Goal: Information Seeking & Learning: Learn about a topic

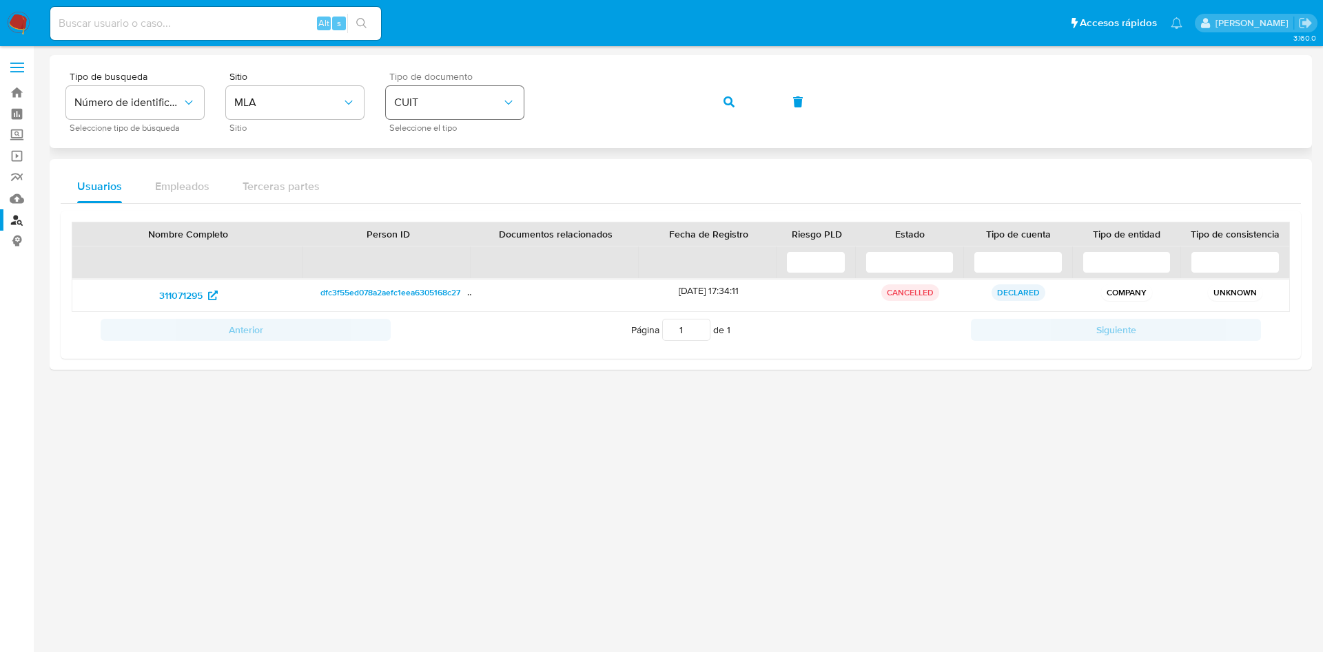
click at [422, 112] on div "Tipo de busqueda Número de identificación Seleccione tipo de búsqueda Sitio MLA…" at bounding box center [680, 102] width 1229 height 60
click at [727, 105] on icon "button" at bounding box center [728, 101] width 11 height 11
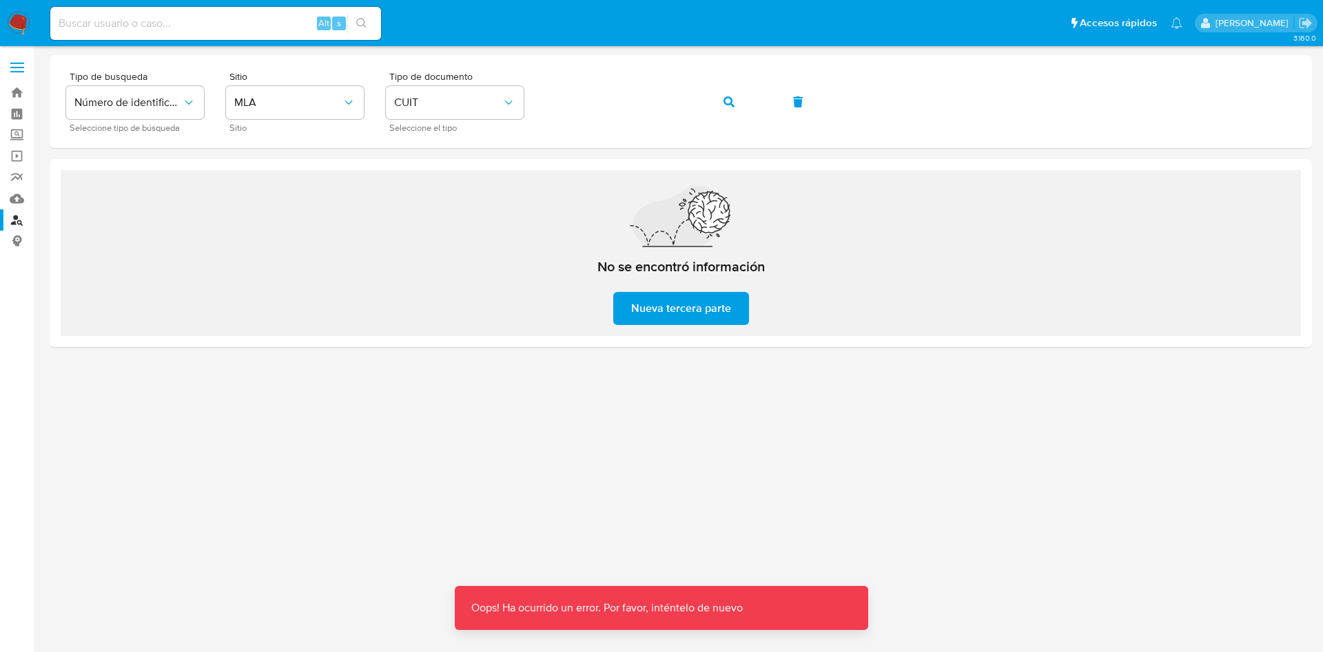
click at [254, 18] on input at bounding box center [215, 23] width 331 height 18
paste input "2520889932"
type input "2520889932"
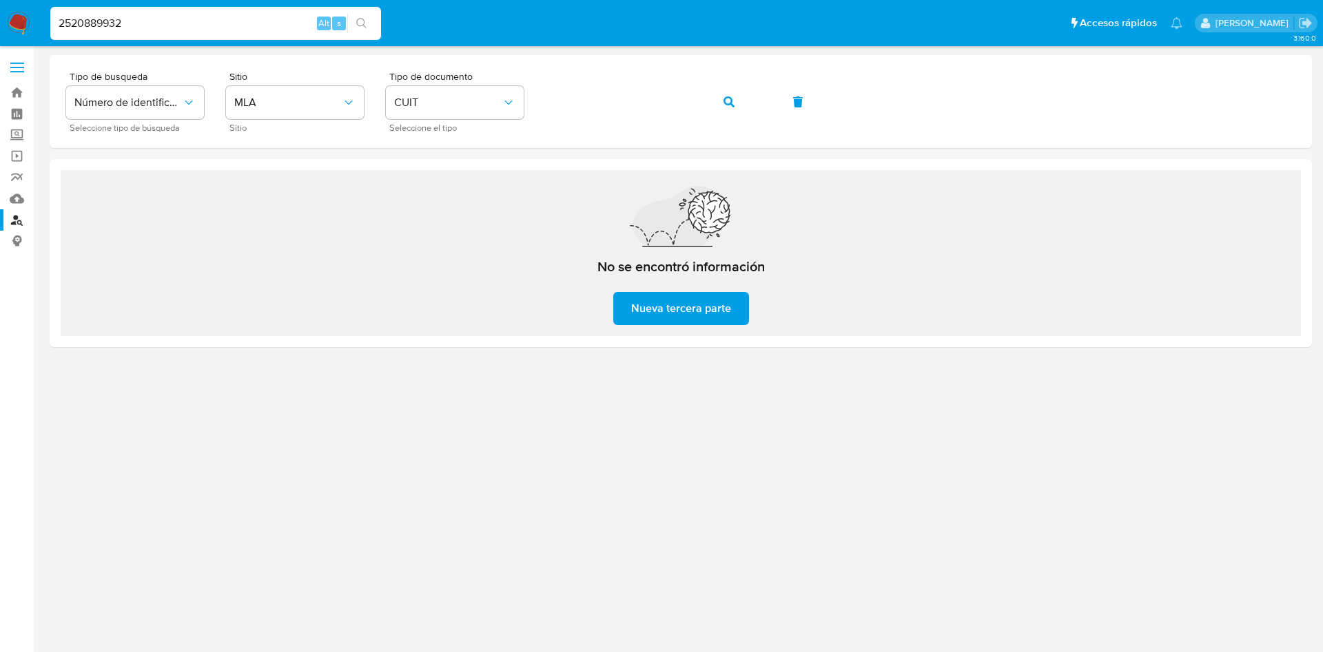
click at [169, 16] on input "2520889932" at bounding box center [215, 23] width 331 height 18
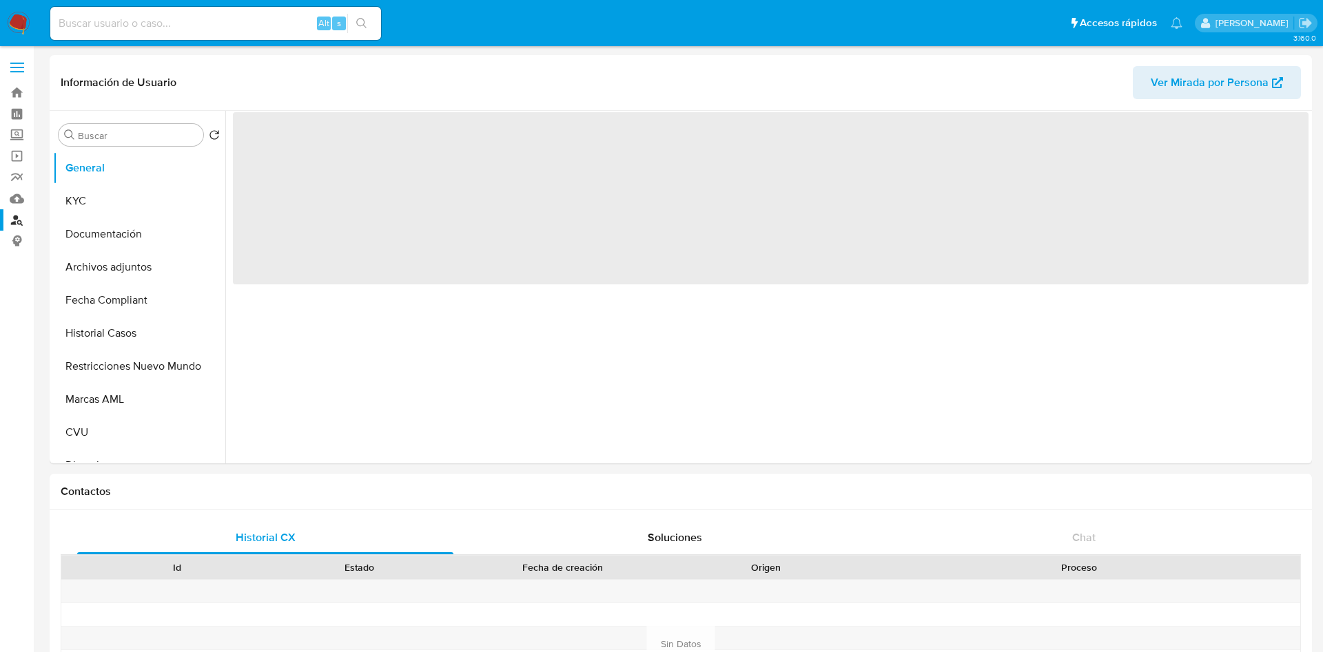
select select "10"
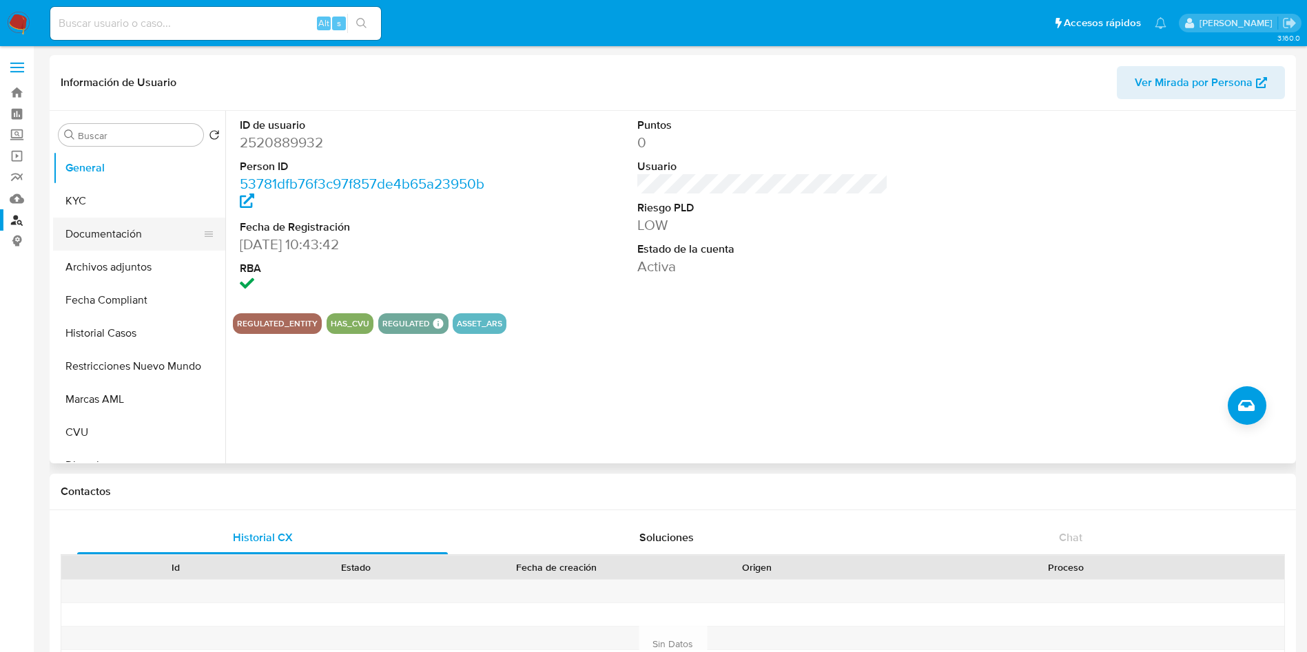
click at [118, 223] on button "Documentación" at bounding box center [133, 234] width 161 height 33
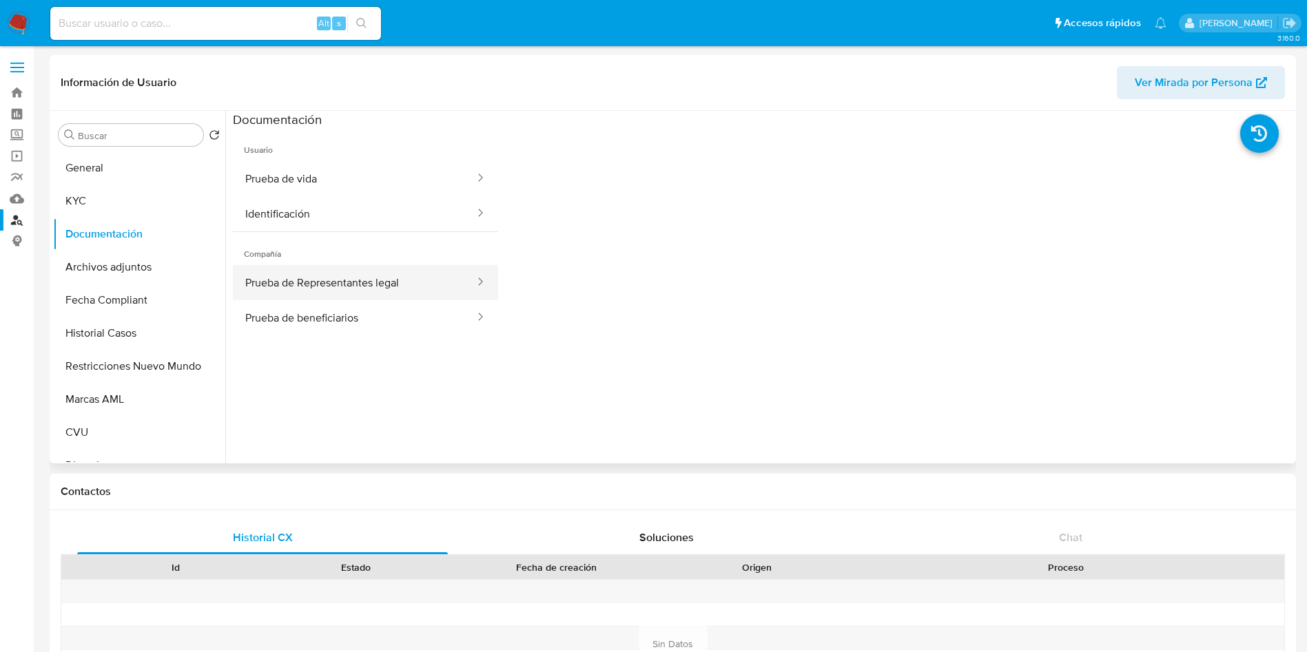
click at [298, 289] on button "Prueba de Representantes legal" at bounding box center [354, 282] width 243 height 35
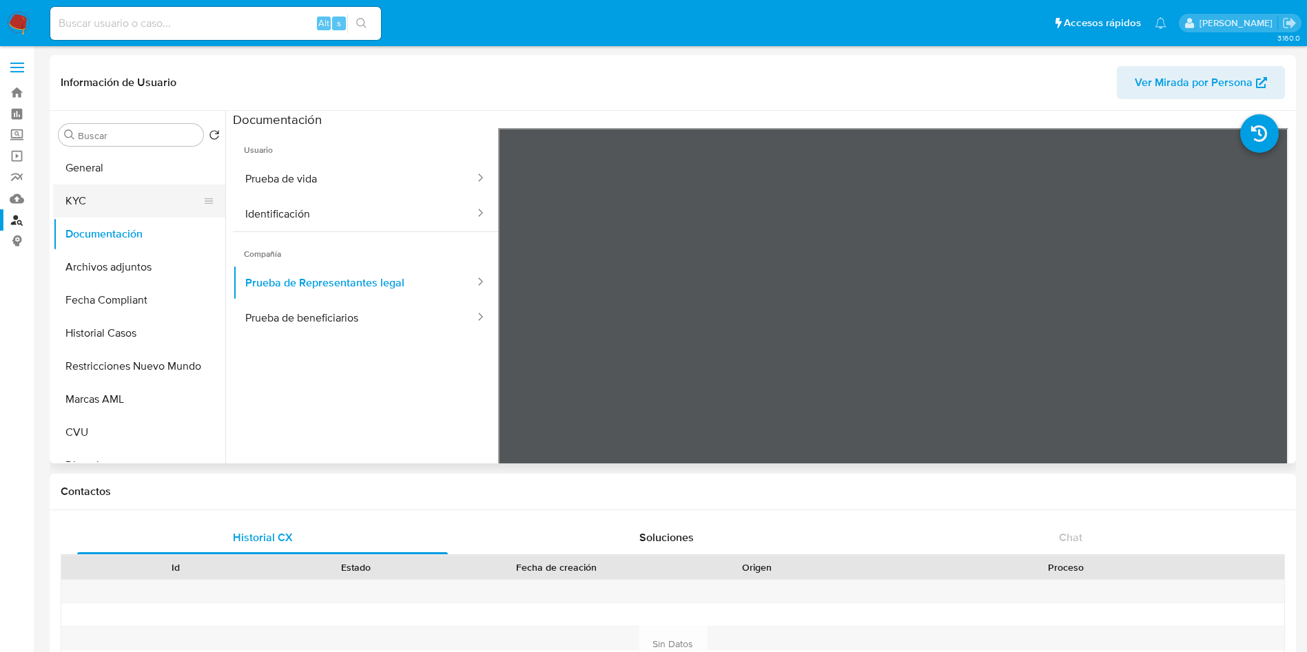
click at [103, 205] on button "KYC" at bounding box center [133, 201] width 161 height 33
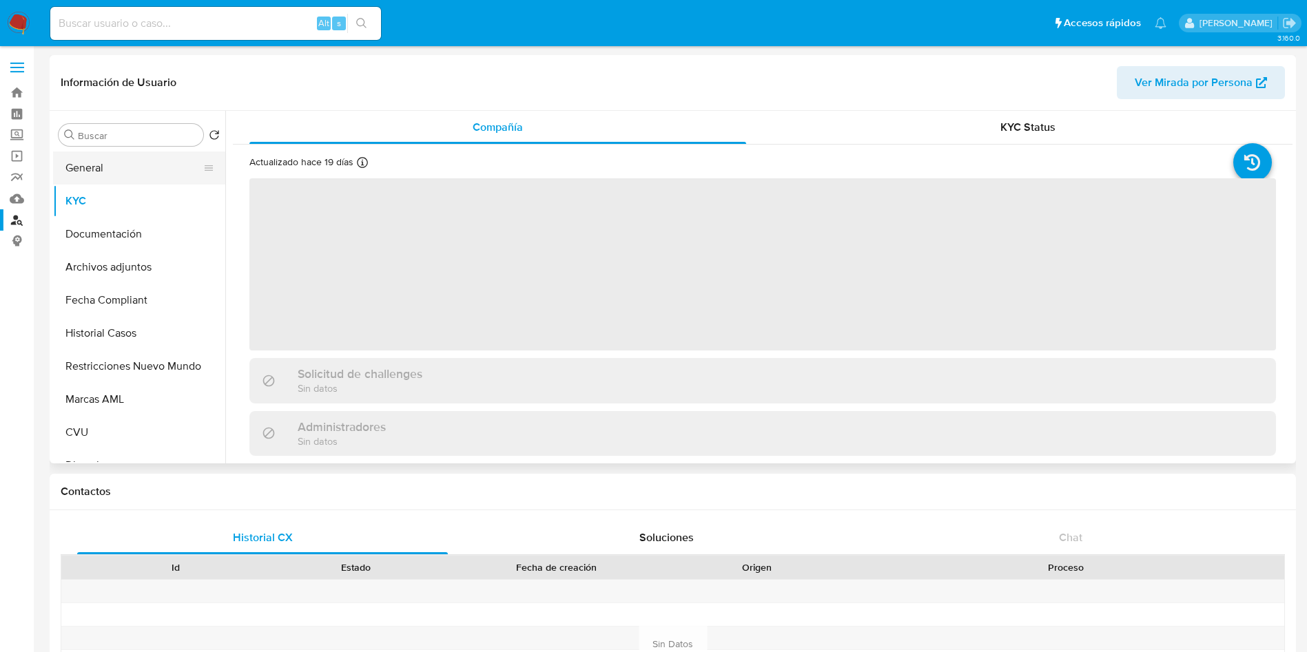
click at [117, 169] on button "General" at bounding box center [133, 168] width 161 height 33
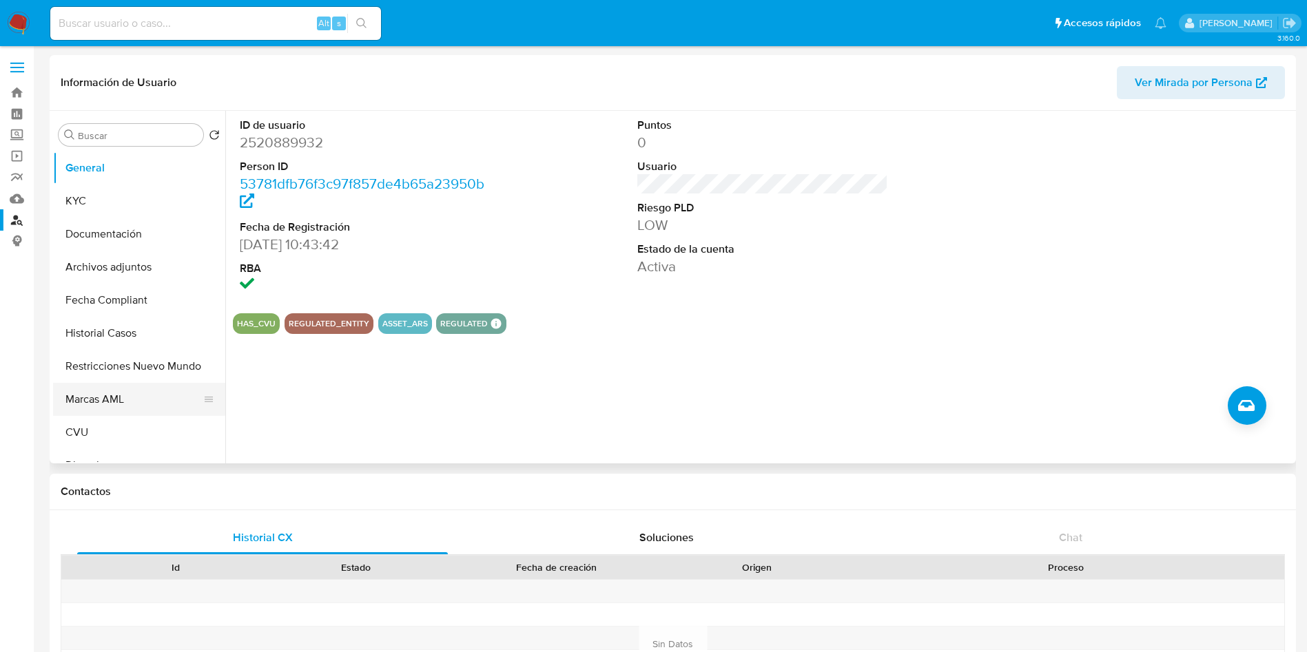
click at [118, 401] on button "Marcas AML" at bounding box center [133, 399] width 161 height 33
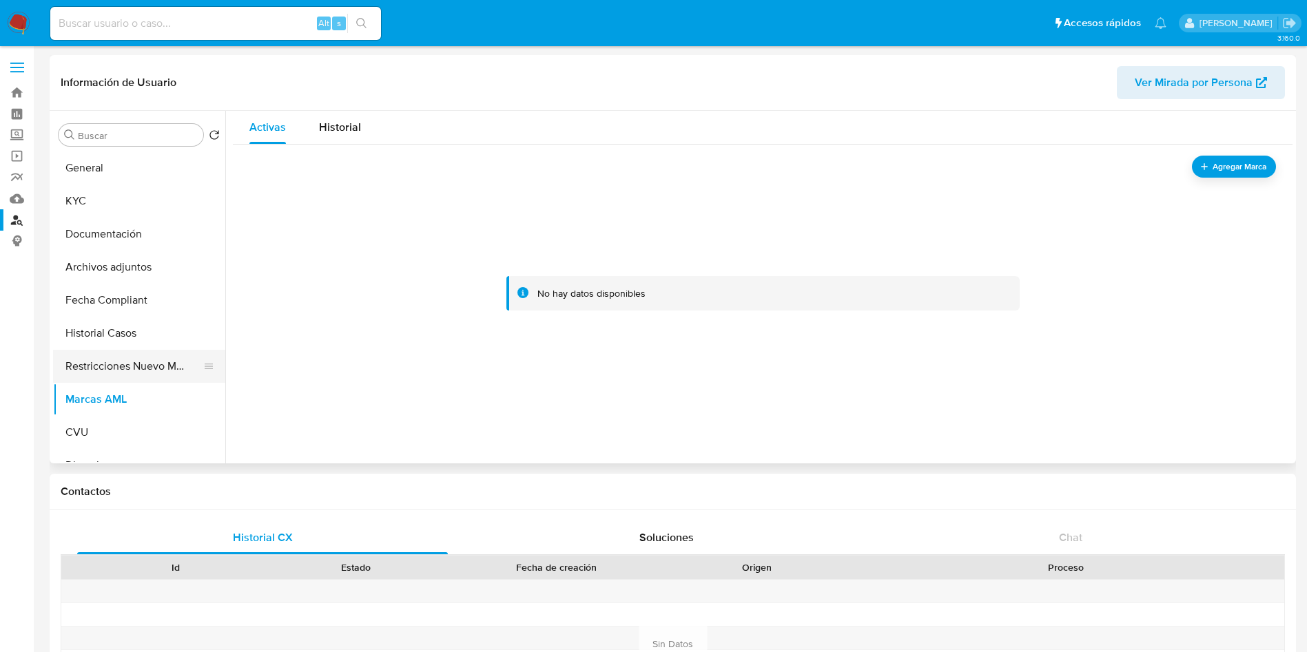
click at [136, 363] on button "Restricciones Nuevo Mundo" at bounding box center [133, 366] width 161 height 33
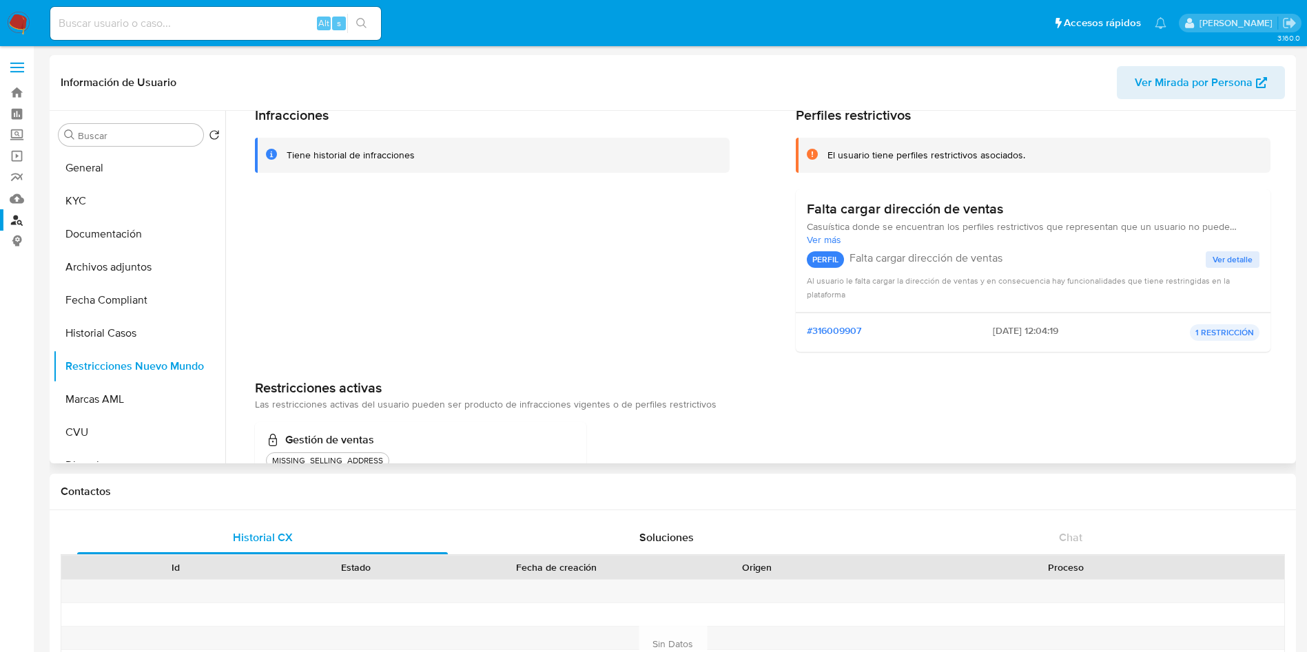
scroll to position [109, 0]
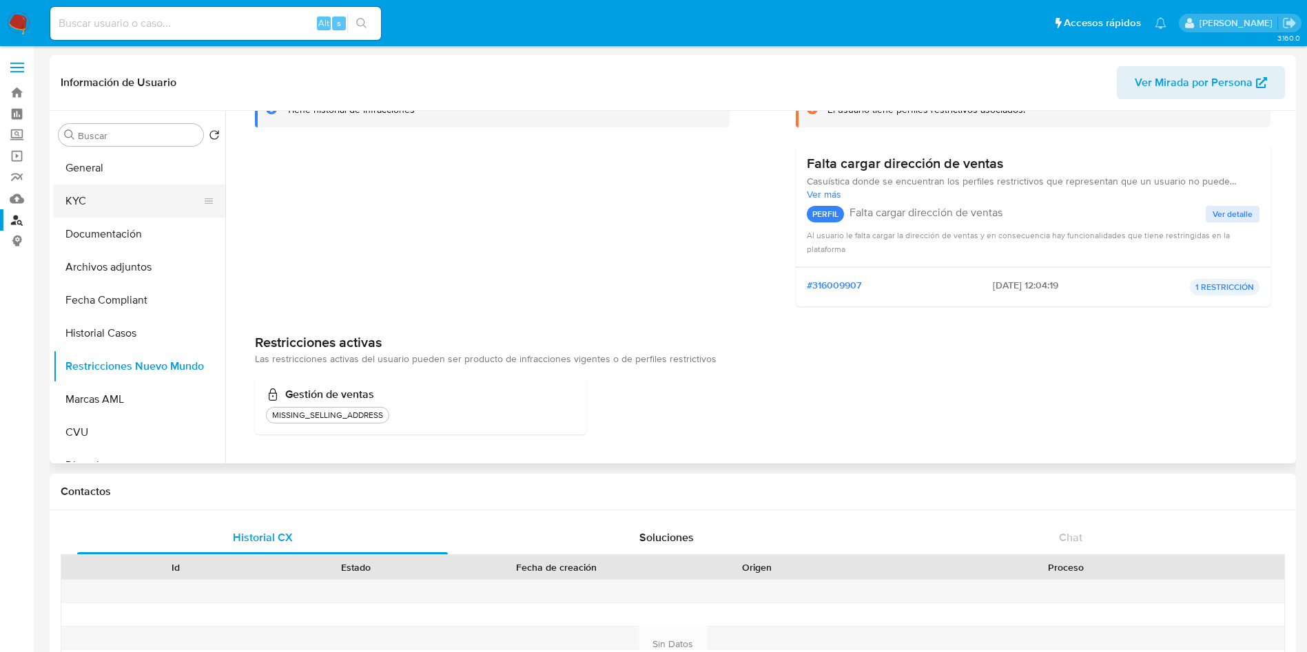
click at [74, 196] on button "KYC" at bounding box center [133, 201] width 161 height 33
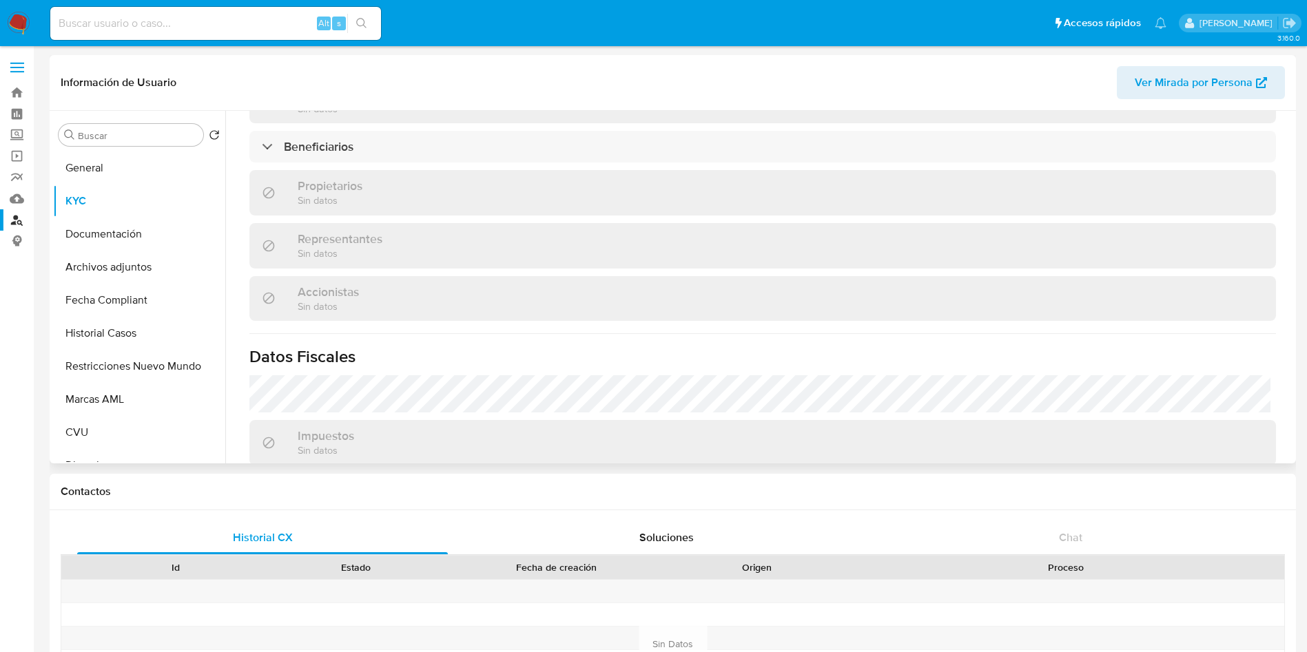
scroll to position [960, 0]
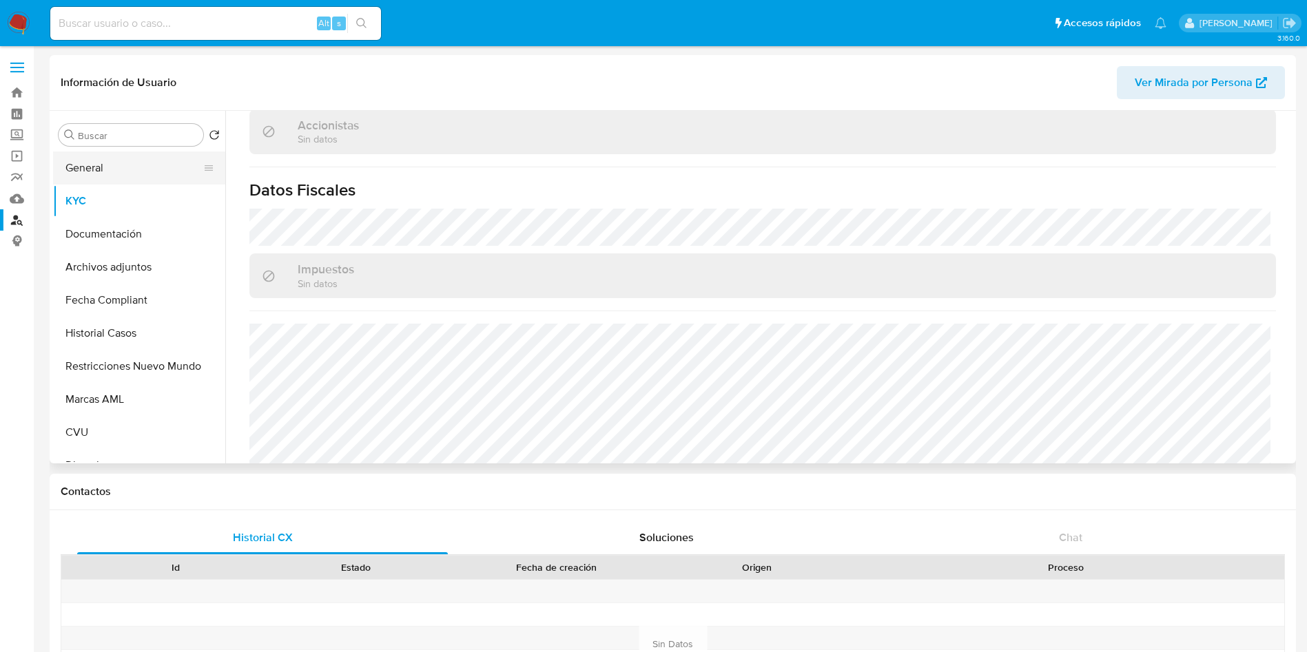
click at [102, 170] on button "General" at bounding box center [133, 168] width 161 height 33
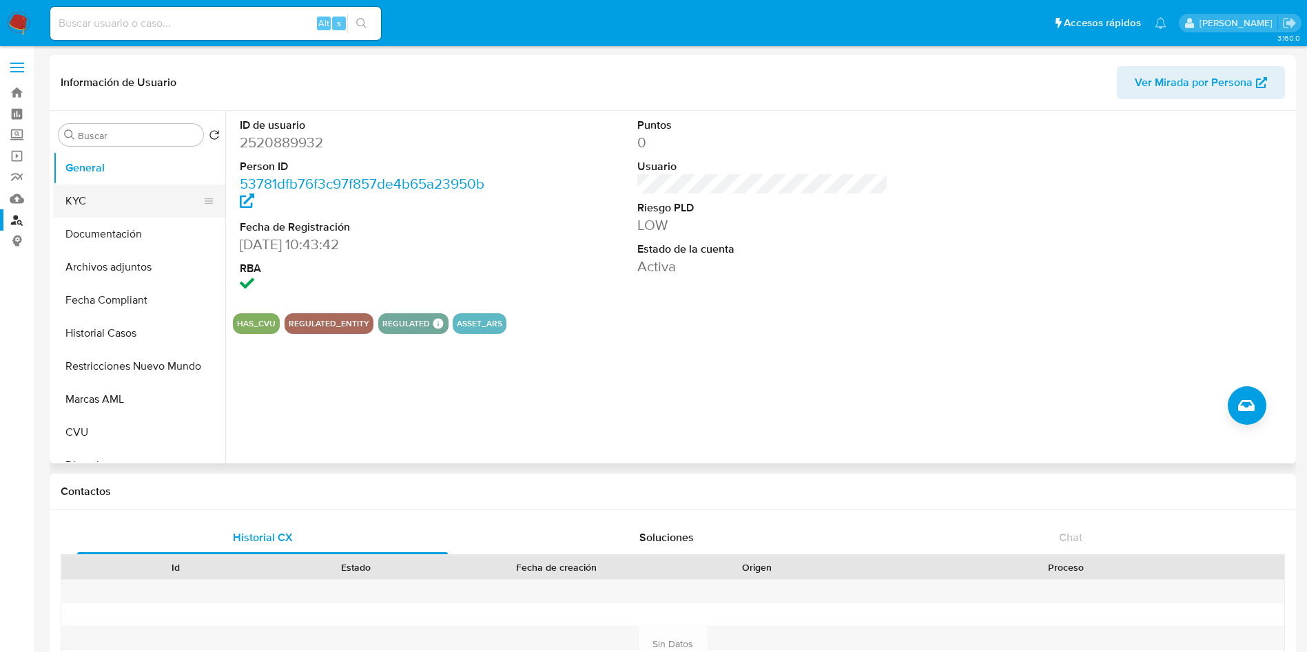
click at [137, 201] on button "KYC" at bounding box center [133, 201] width 161 height 33
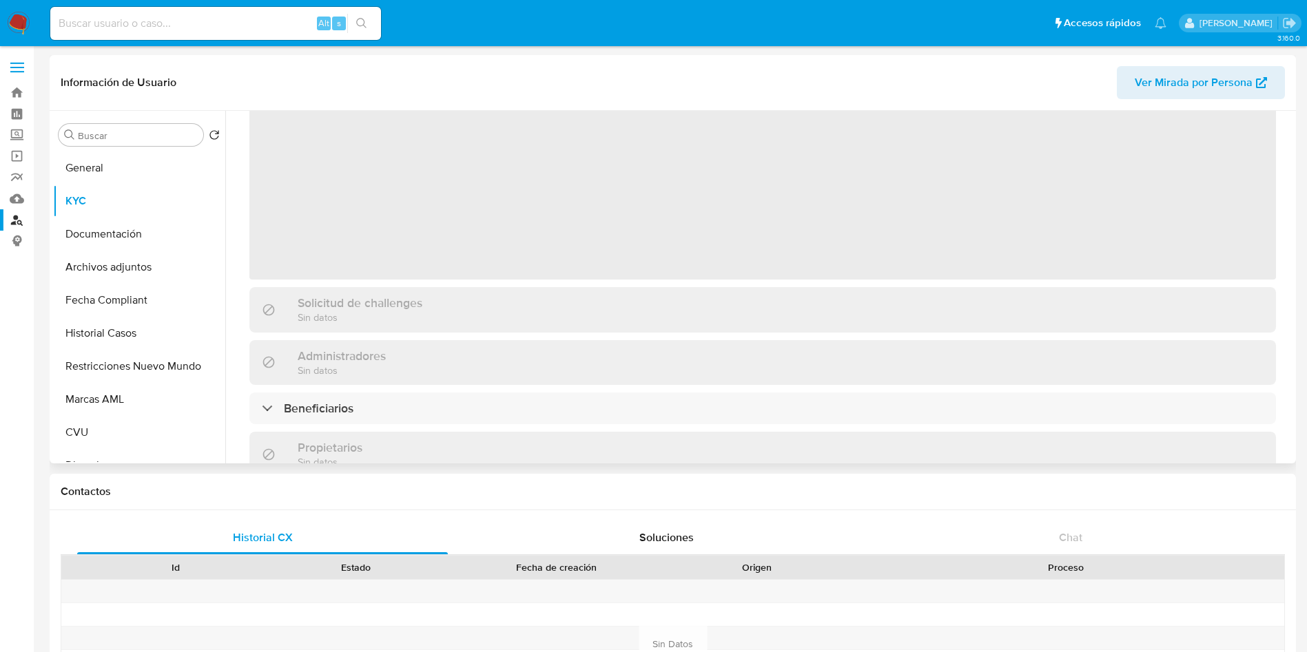
scroll to position [103, 0]
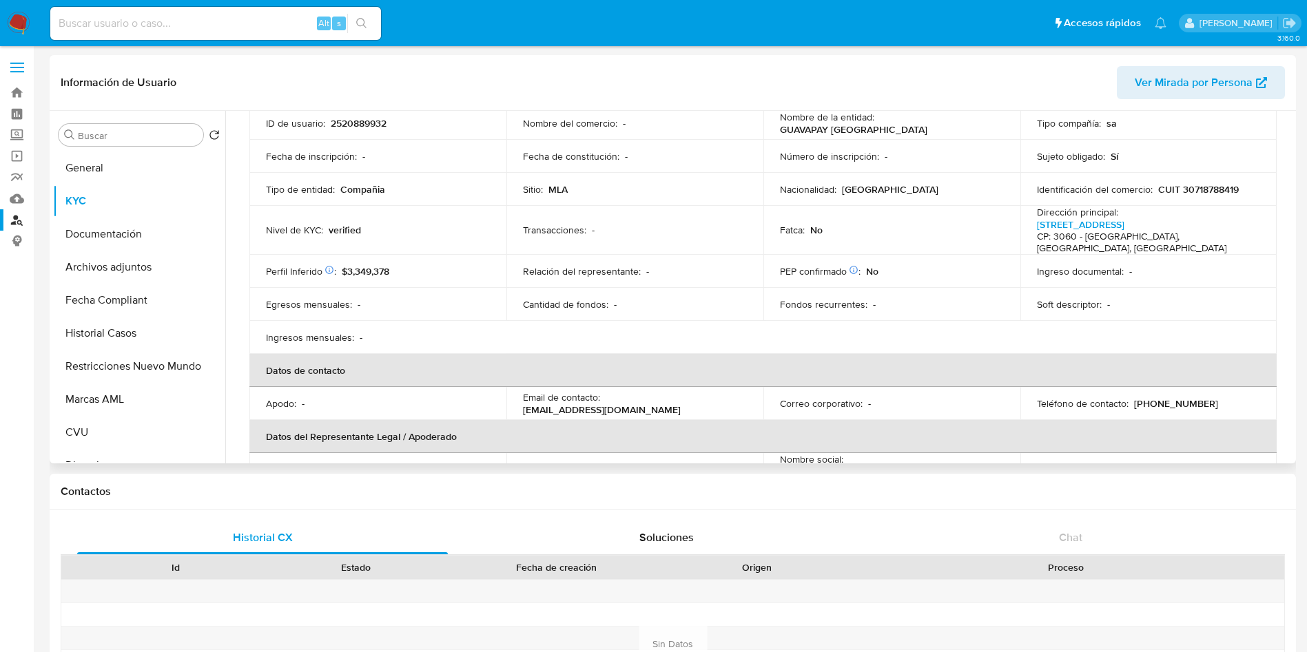
drag, startPoint x: 687, startPoint y: 397, endPoint x: 512, endPoint y: 402, distance: 175.7
click at [512, 402] on td "Email de contacto : [EMAIL_ADDRESS][DOMAIN_NAME]" at bounding box center [634, 403] width 257 height 33
copy p "[EMAIL_ADDRESS][DOMAIN_NAME]"
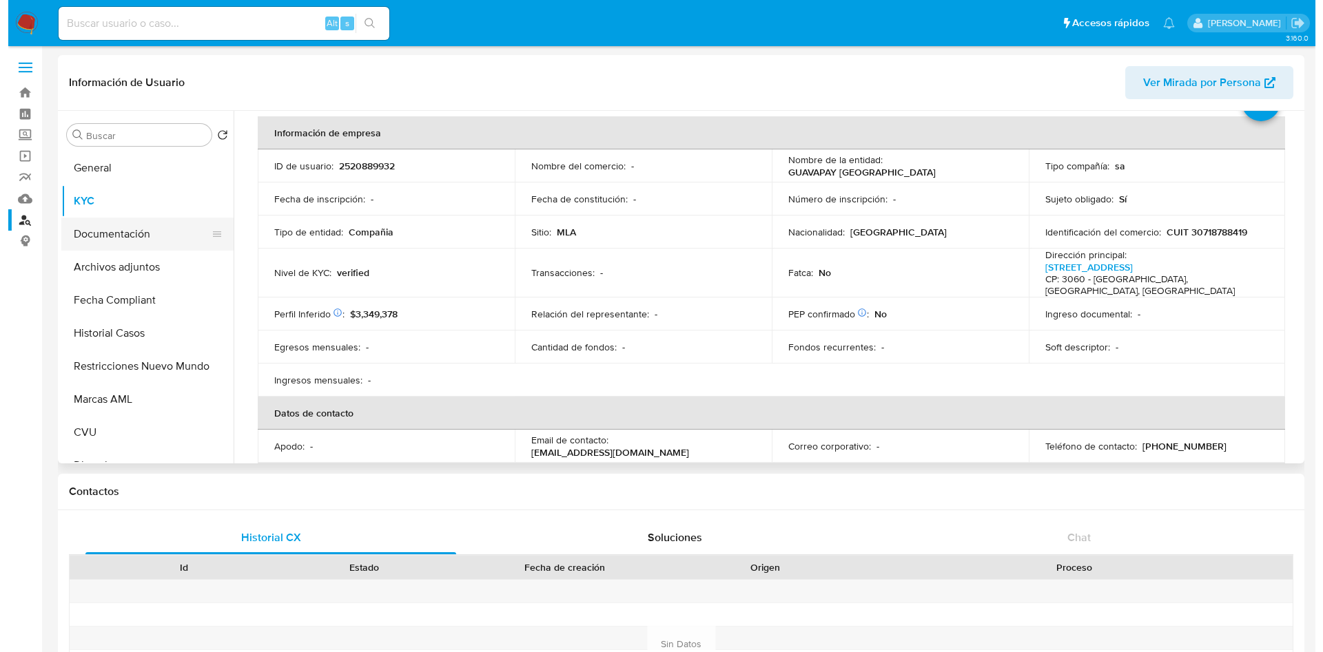
scroll to position [0, 0]
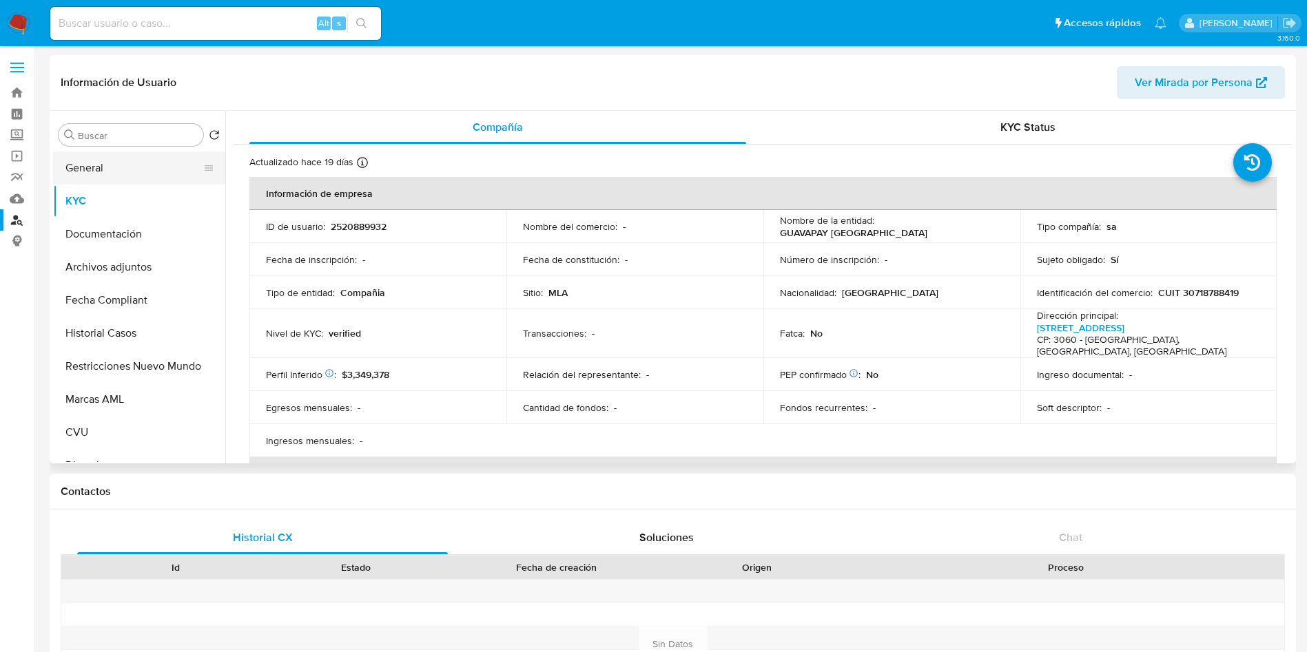
click at [94, 173] on button "General" at bounding box center [133, 168] width 161 height 33
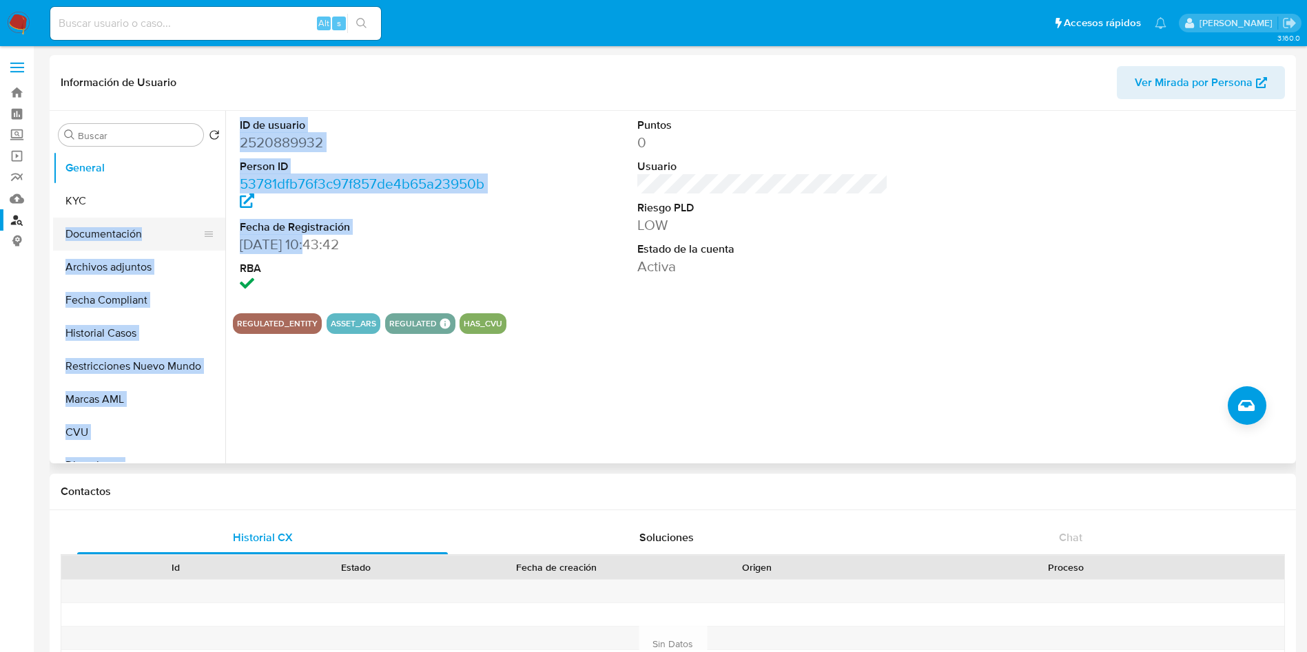
drag, startPoint x: 314, startPoint y: 245, endPoint x: 216, endPoint y: 249, distance: 97.9
click at [216, 249] on div "Buscar Volver al orden por defecto General KYC Documentación Archivos adjuntos …" at bounding box center [672, 287] width 1239 height 353
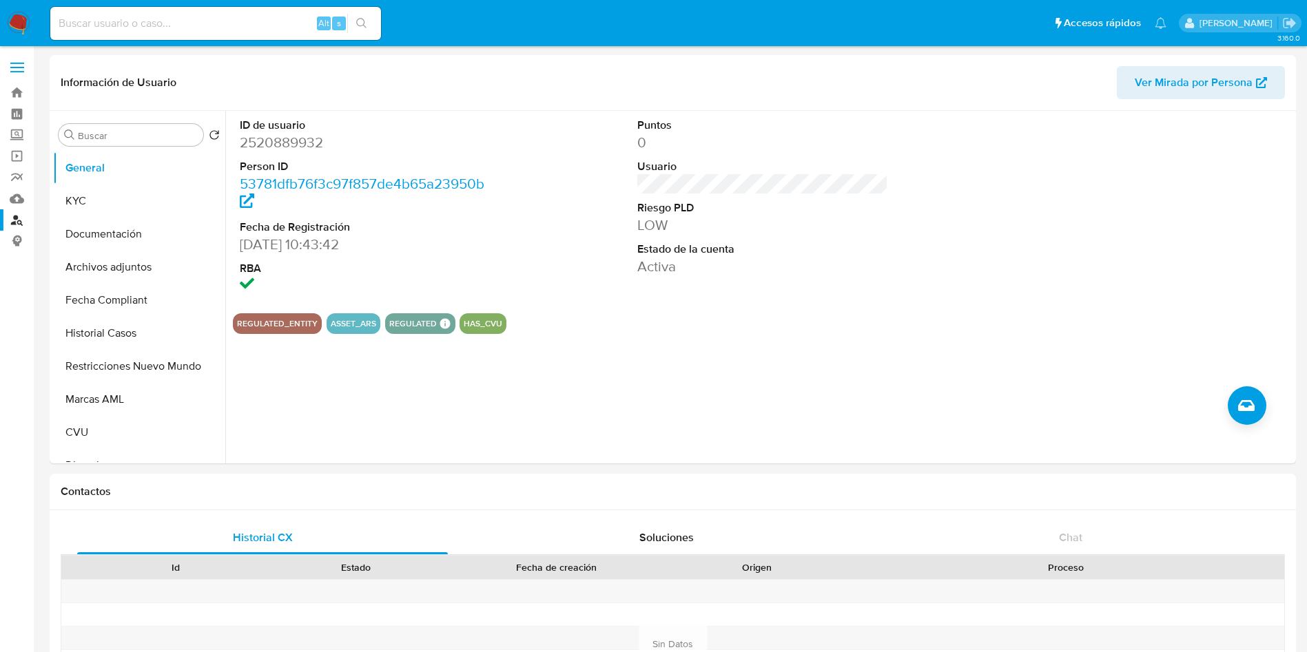
click at [177, 13] on div "Alt s" at bounding box center [215, 23] width 331 height 33
click at [186, 27] on input at bounding box center [215, 23] width 331 height 18
paste input "681194973"
type input "681194973"
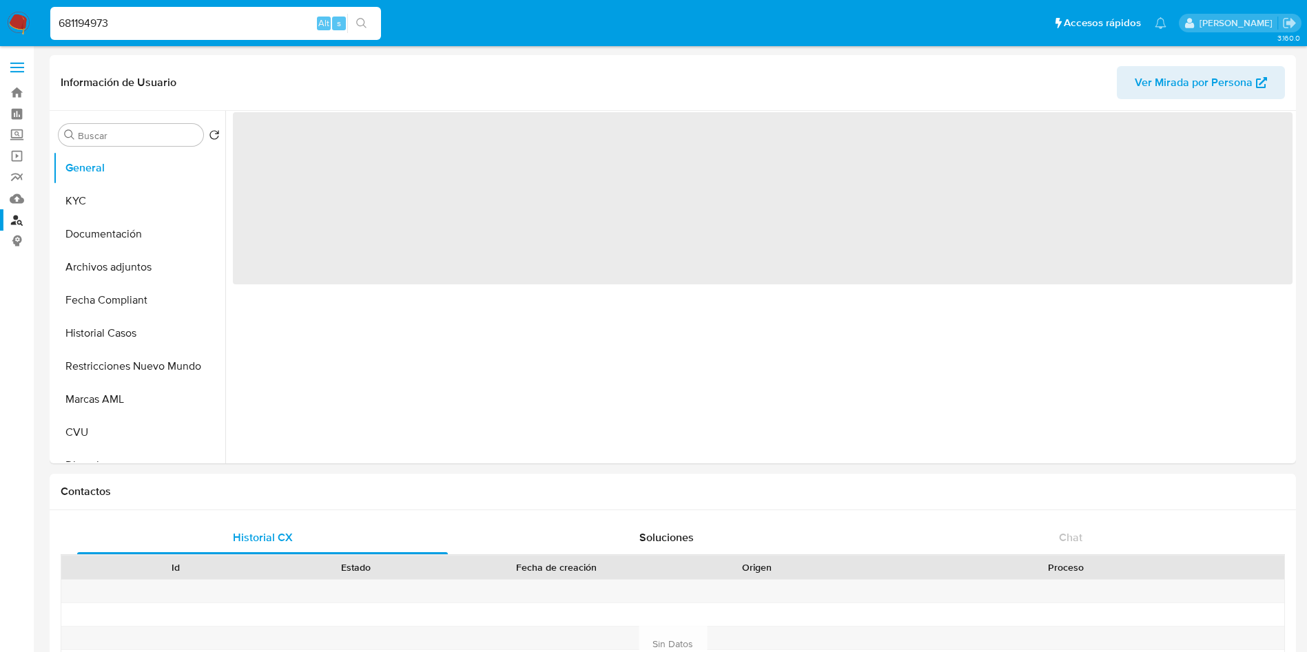
select select "10"
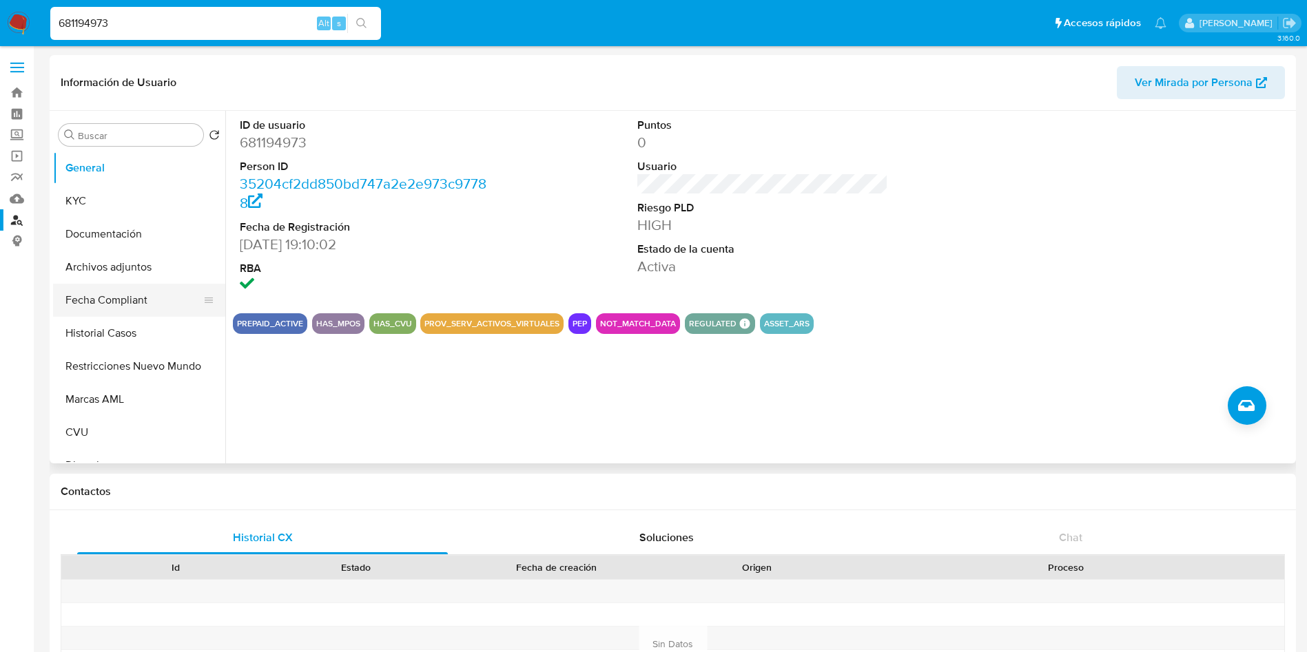
click at [143, 302] on button "Fecha Compliant" at bounding box center [133, 300] width 161 height 33
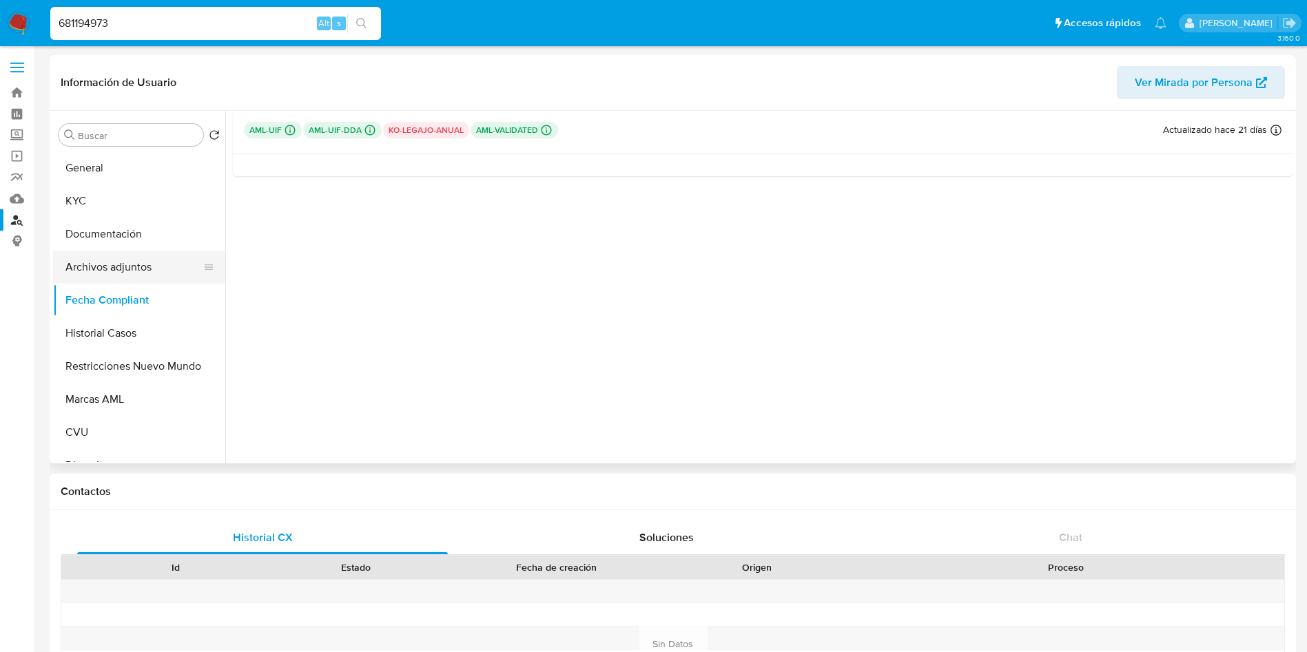
click at [124, 269] on button "Archivos adjuntos" at bounding box center [133, 267] width 161 height 33
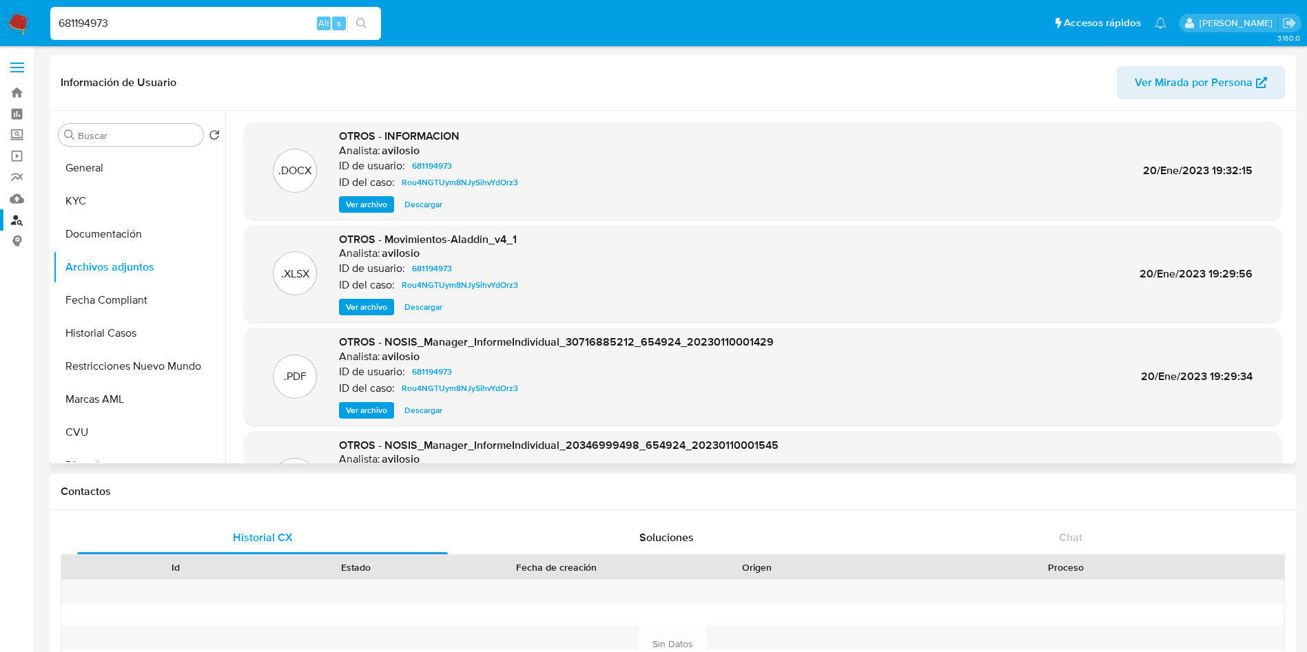
click at [388, 136] on span "OTROS - INFORMACION" at bounding box center [399, 136] width 121 height 16
click at [364, 209] on span "Ver archivo" at bounding box center [366, 205] width 41 height 14
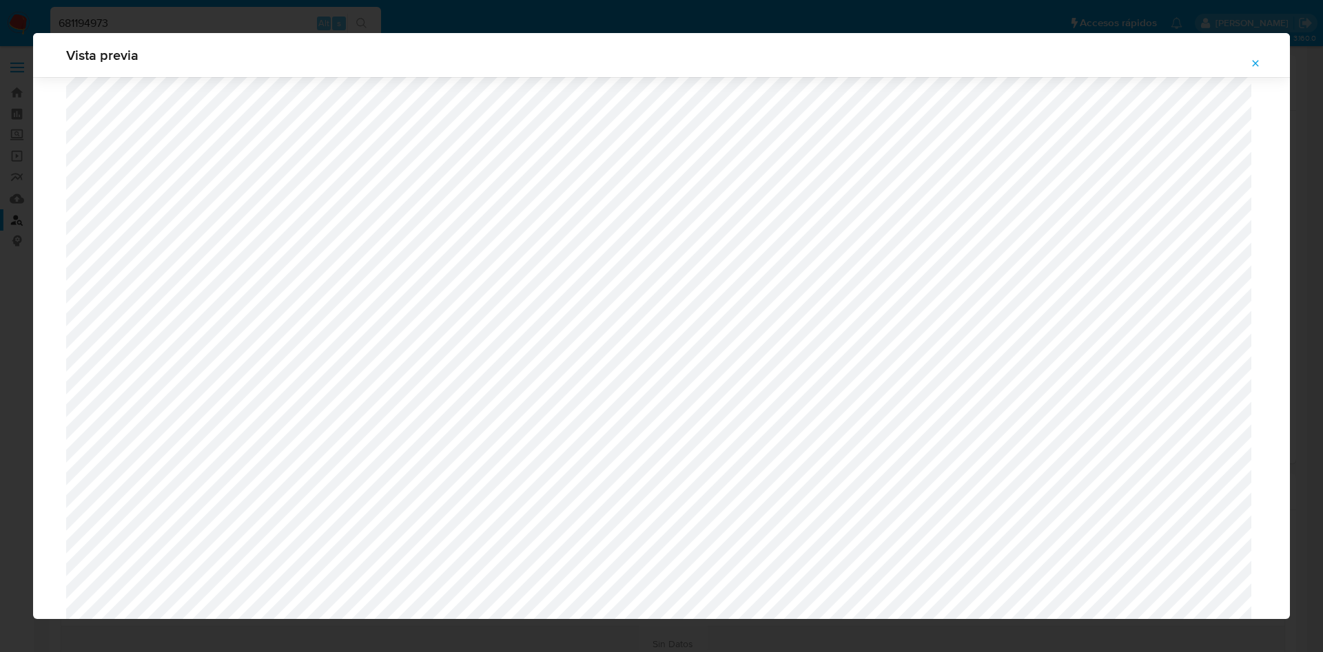
scroll to position [1869, 0]
click at [1254, 63] on icon "Attachment preview" at bounding box center [1255, 63] width 11 height 11
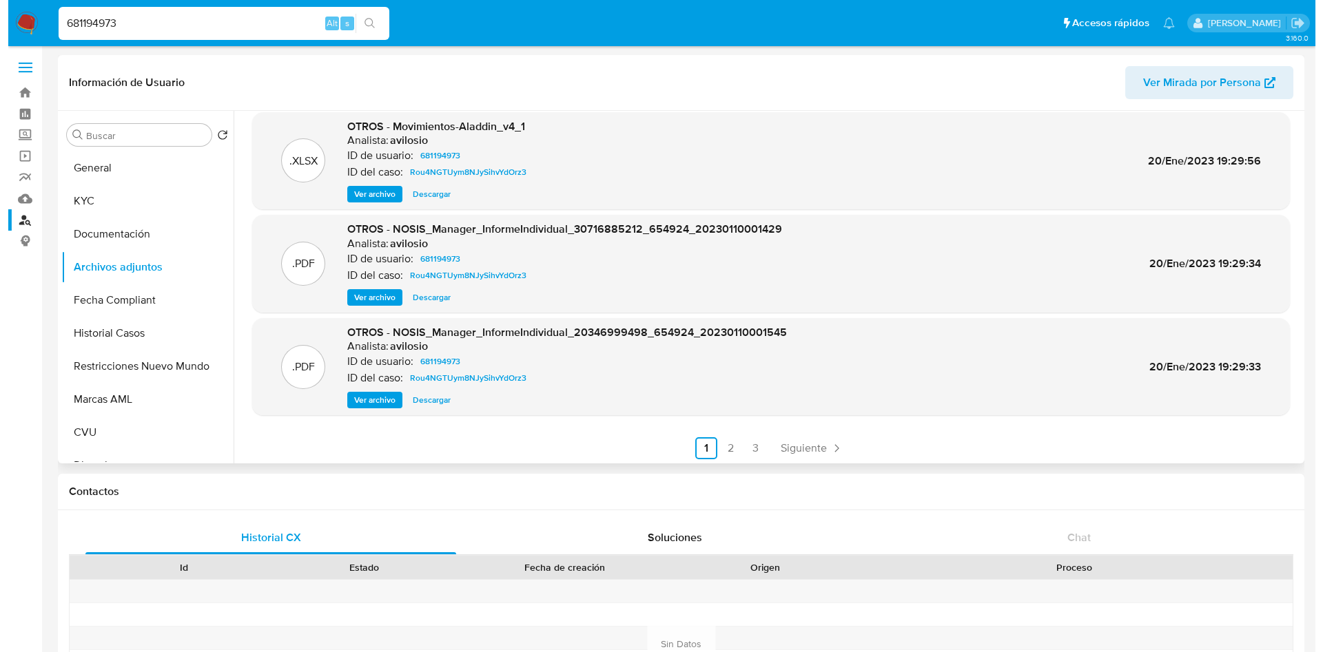
scroll to position [116, 0]
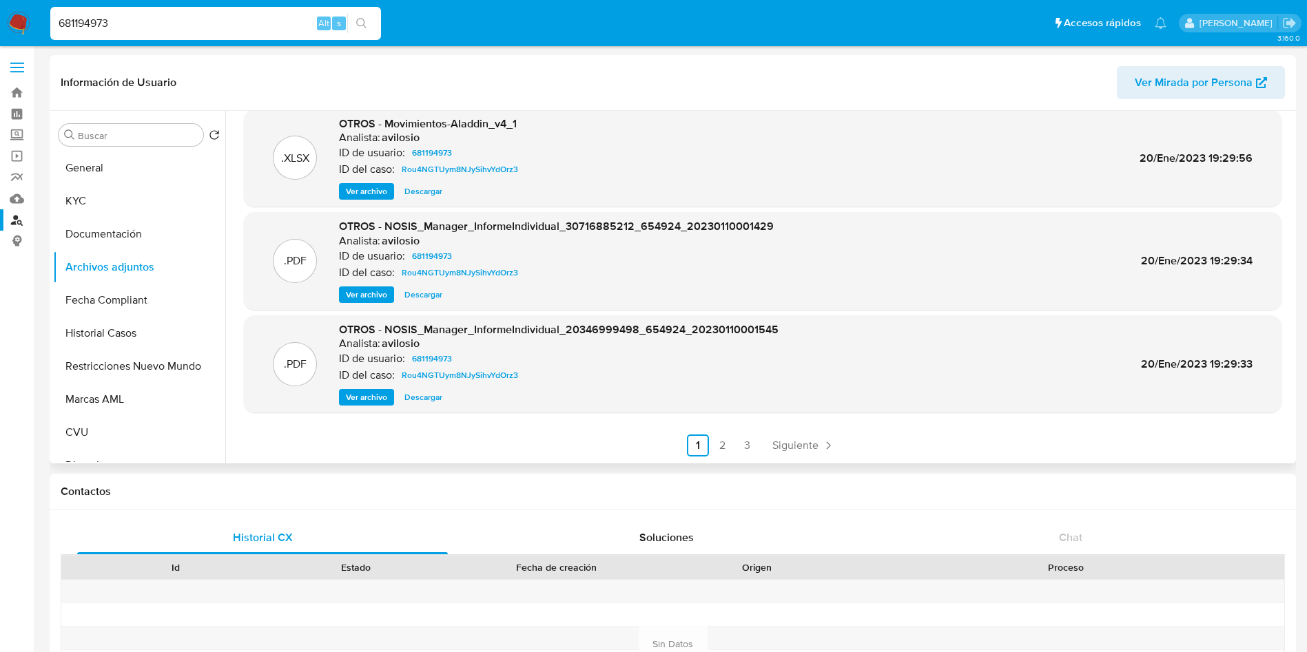
click at [375, 196] on span "Ver archivo" at bounding box center [366, 192] width 41 height 14
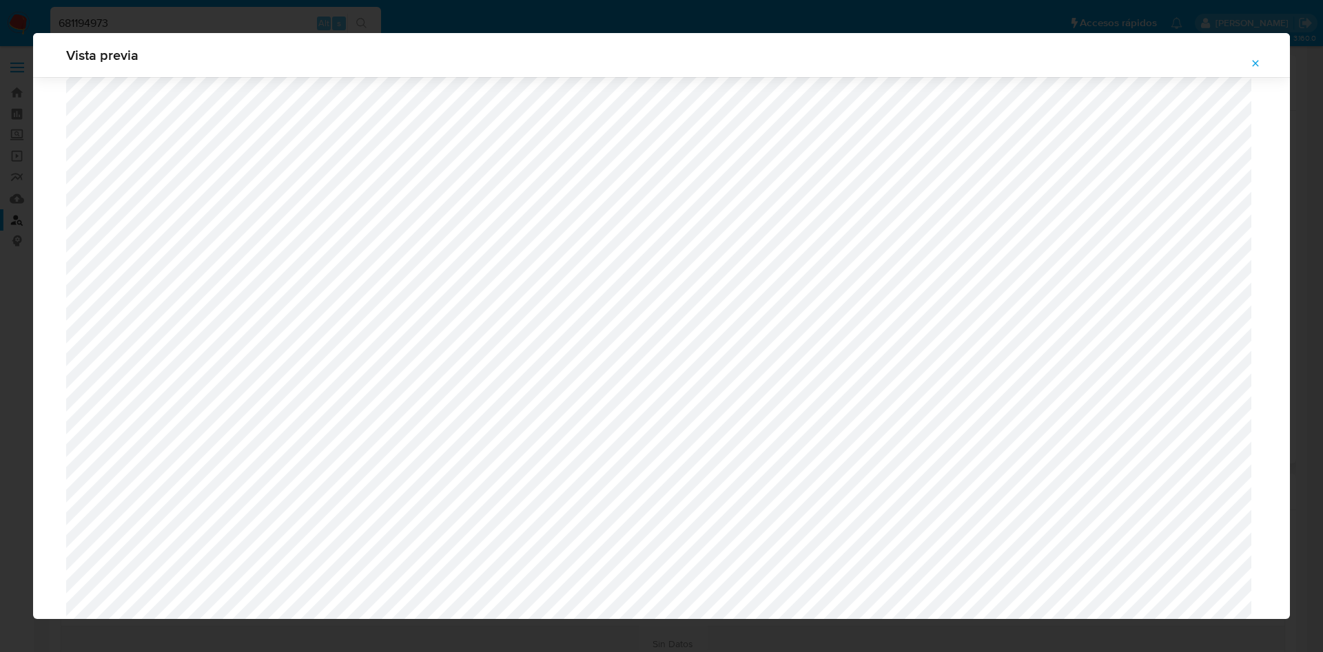
scroll to position [386, 0]
click at [1253, 66] on span "Attachment preview" at bounding box center [1255, 63] width 11 height 19
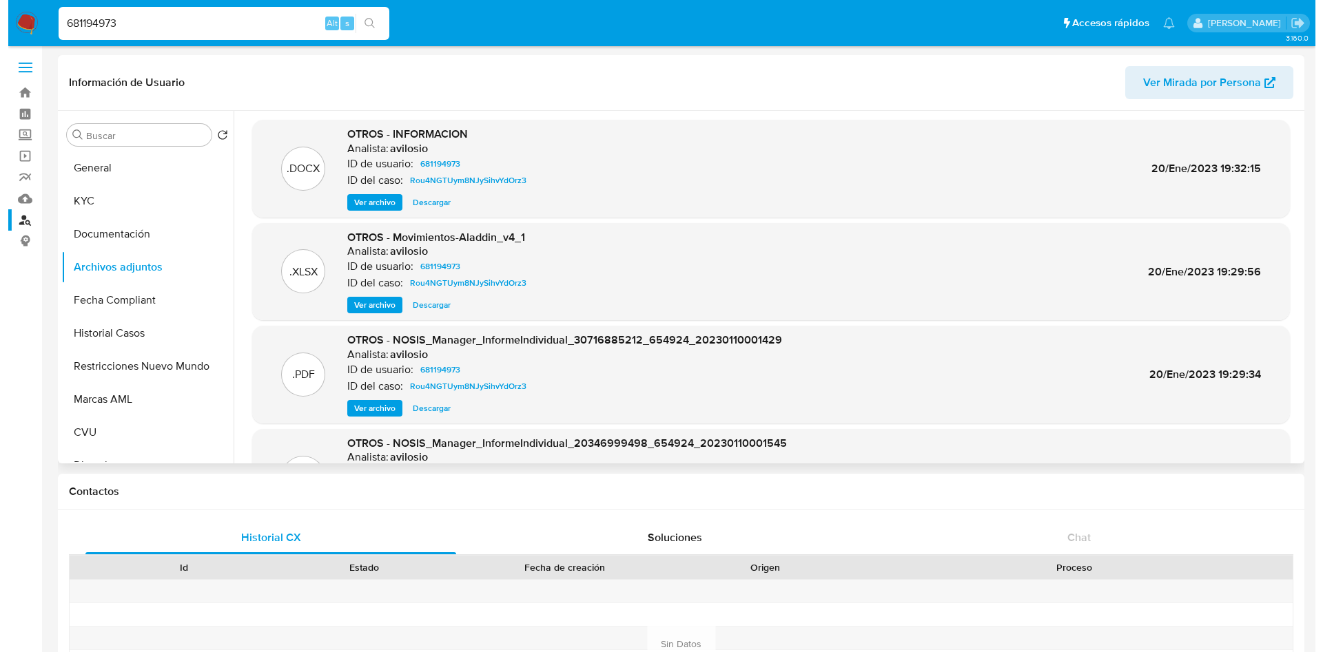
scroll to position [0, 0]
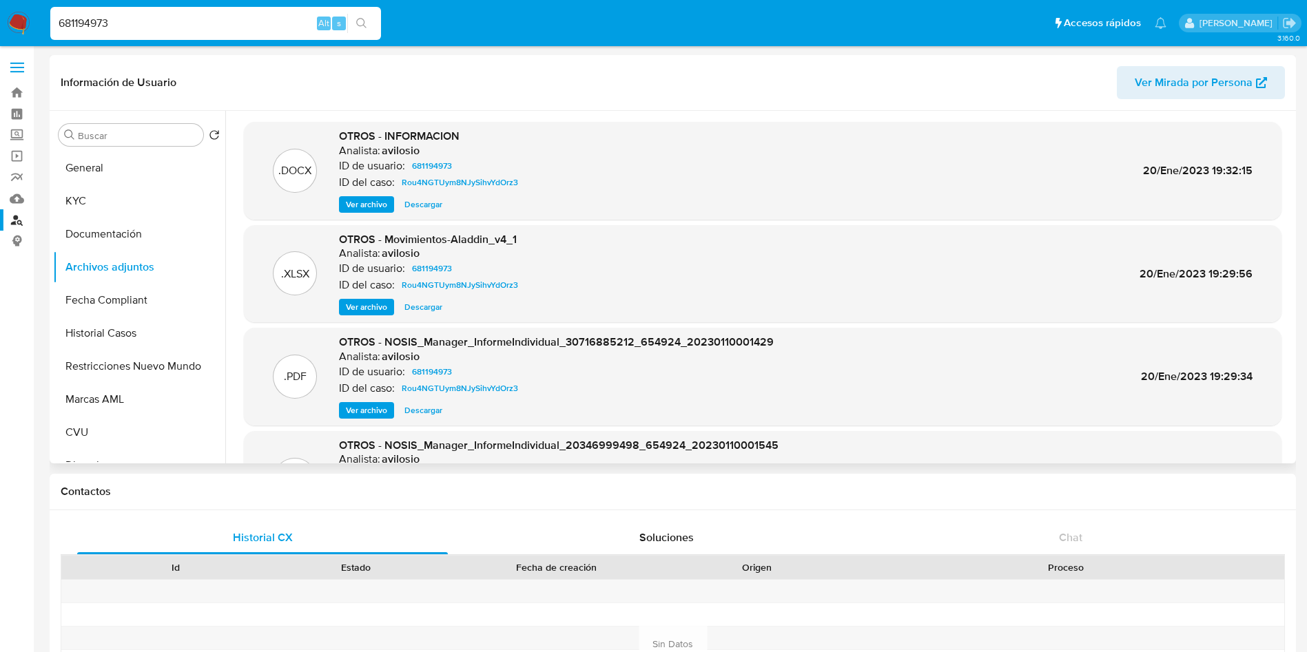
click at [367, 205] on span "Ver archivo" at bounding box center [366, 205] width 41 height 14
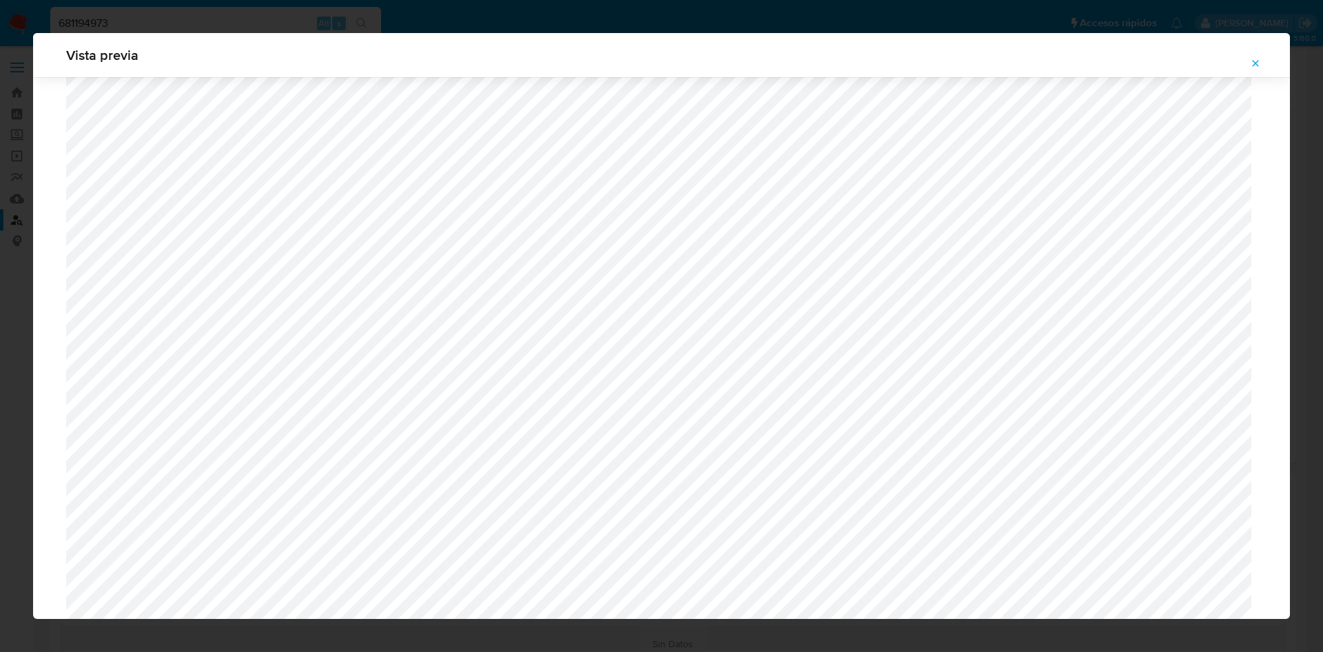
scroll to position [1626, 0]
click at [1252, 63] on icon "Attachment preview" at bounding box center [1255, 63] width 11 height 11
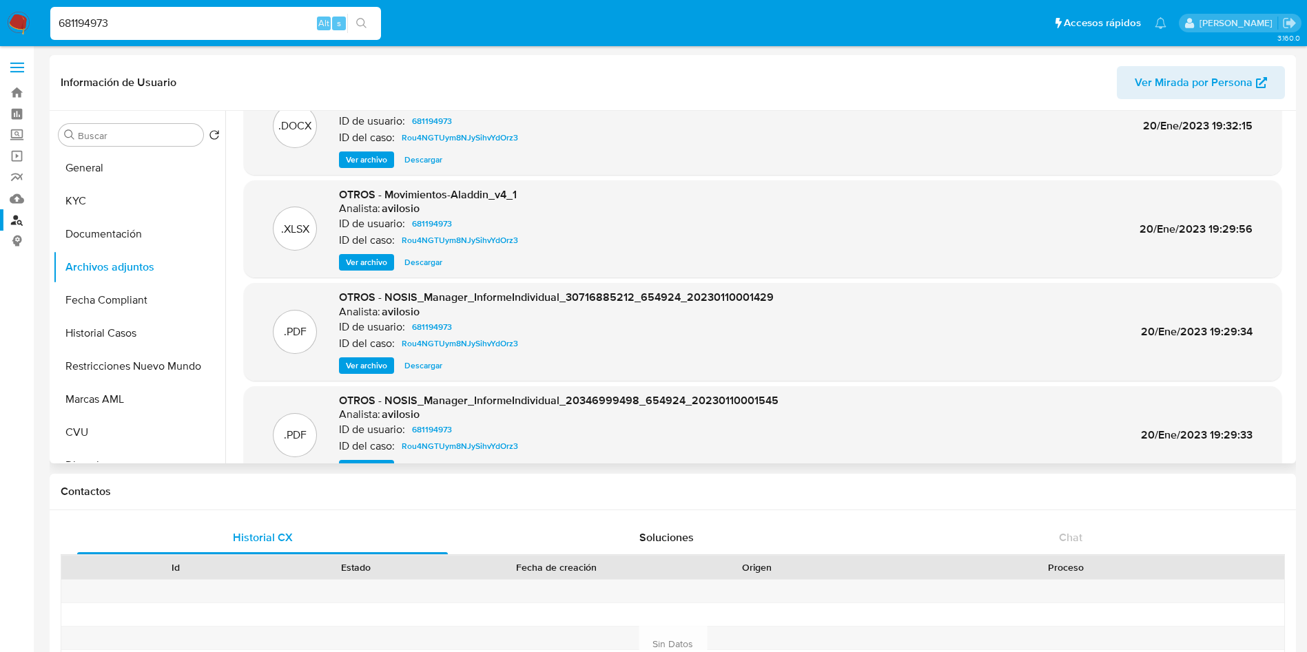
scroll to position [103, 0]
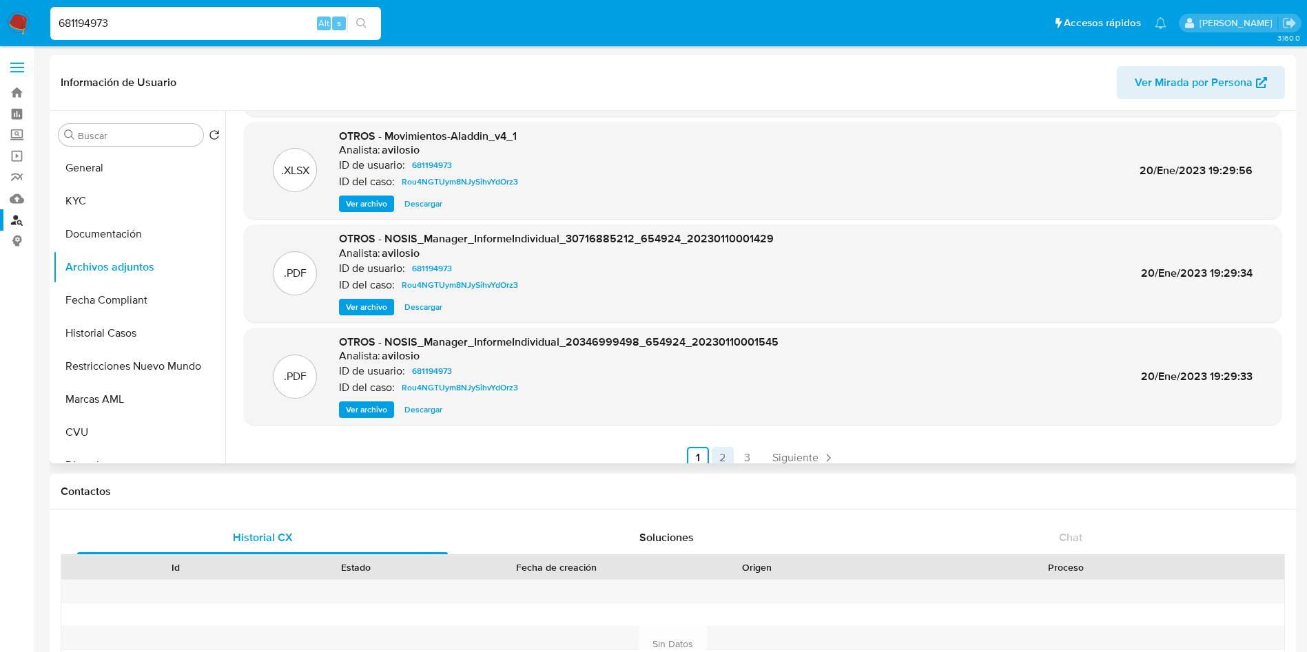
click at [721, 455] on link "2" at bounding box center [723, 458] width 22 height 22
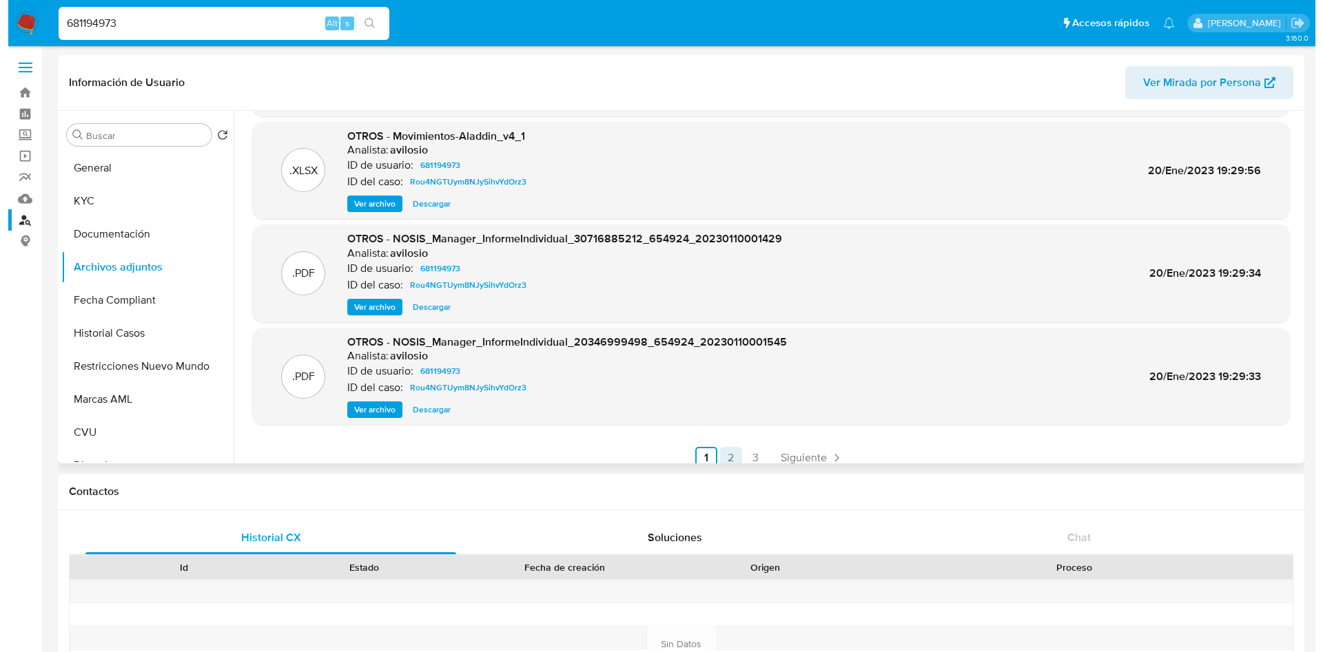
scroll to position [0, 0]
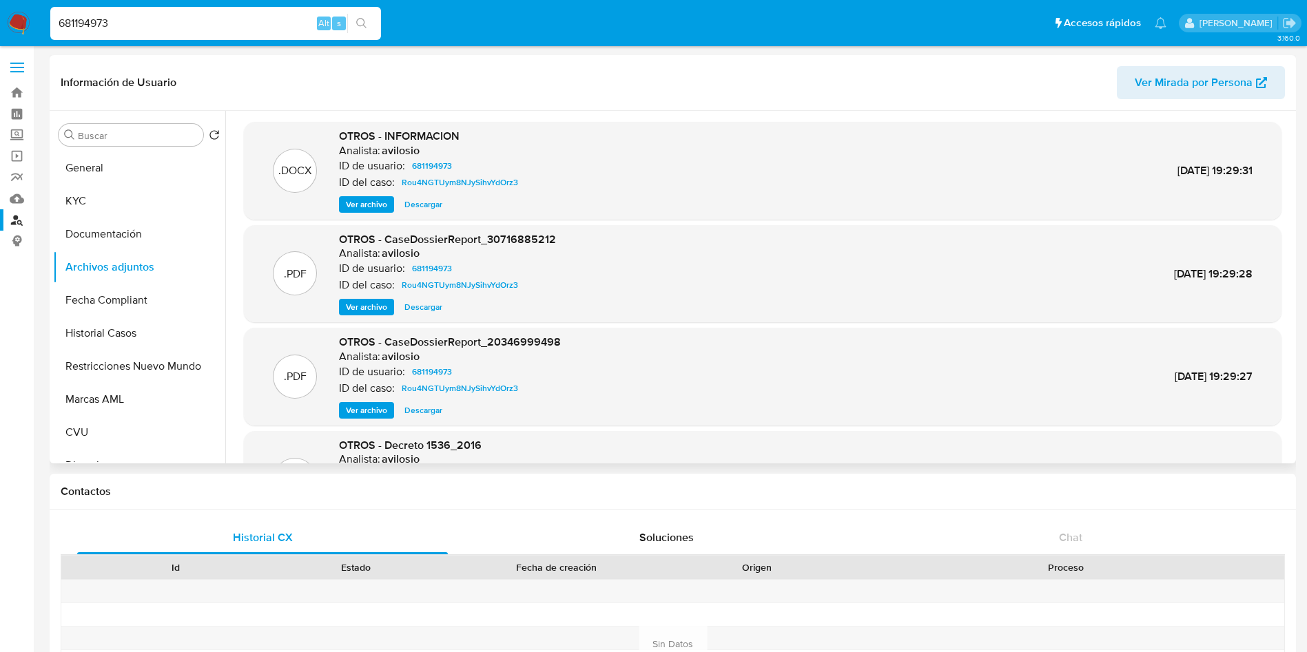
click at [367, 209] on span "Ver archivo" at bounding box center [366, 205] width 41 height 14
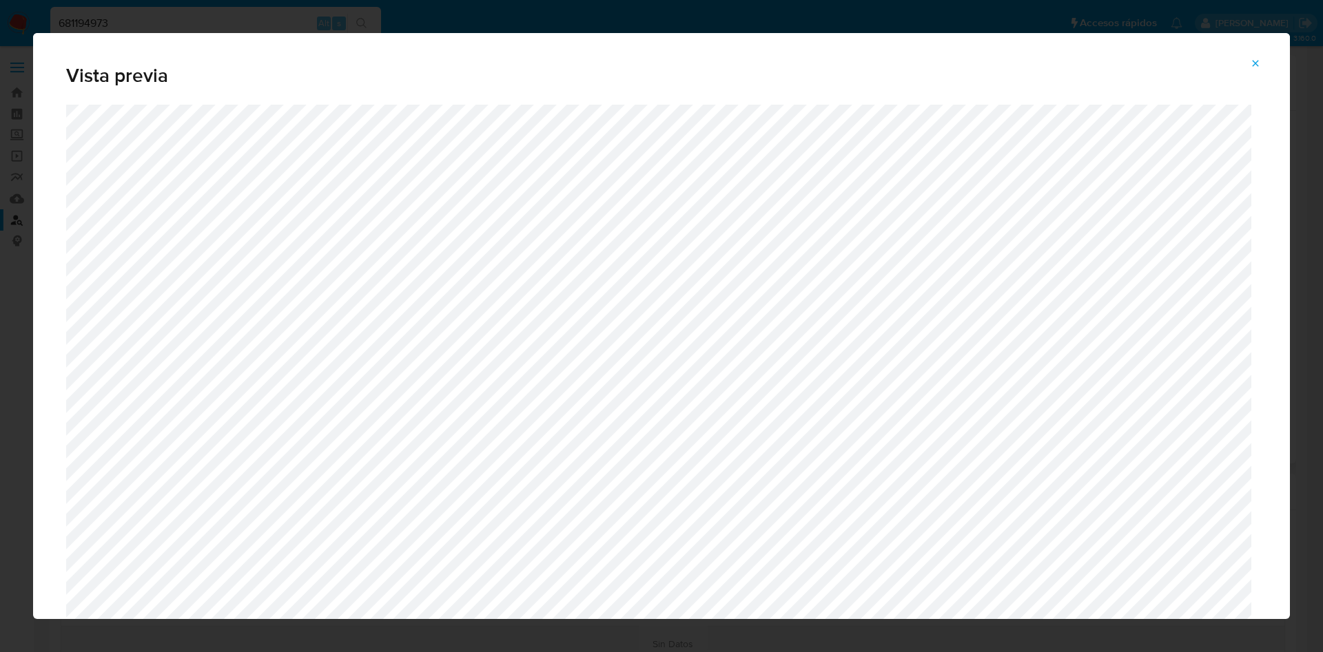
scroll to position [76, 0]
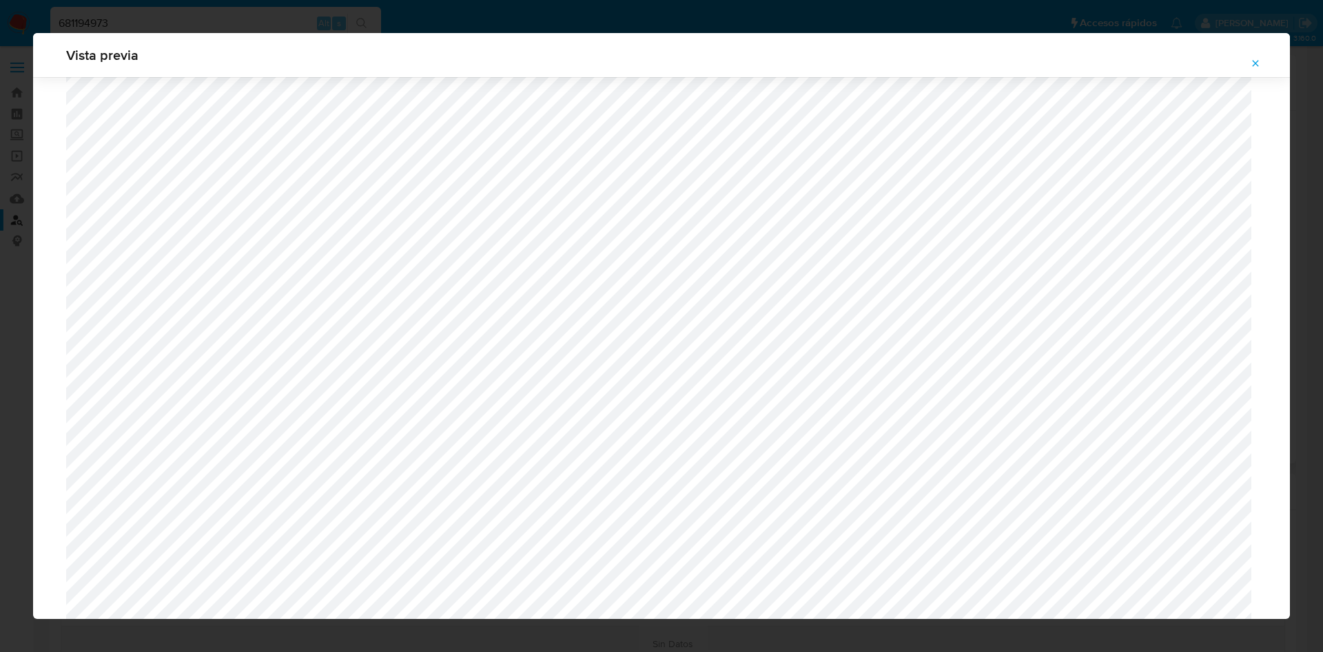
click at [1255, 62] on icon "Attachment preview" at bounding box center [1255, 63] width 11 height 11
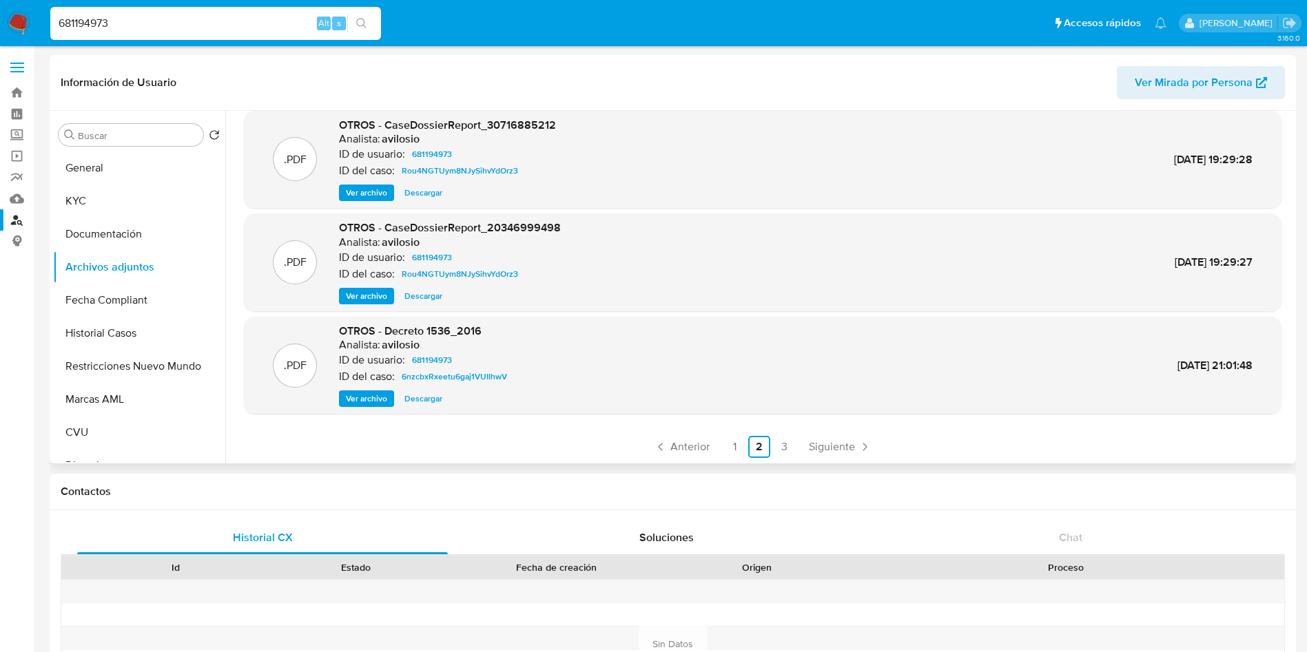
scroll to position [116, 0]
click at [356, 398] on span "Ver archivo" at bounding box center [366, 398] width 41 height 14
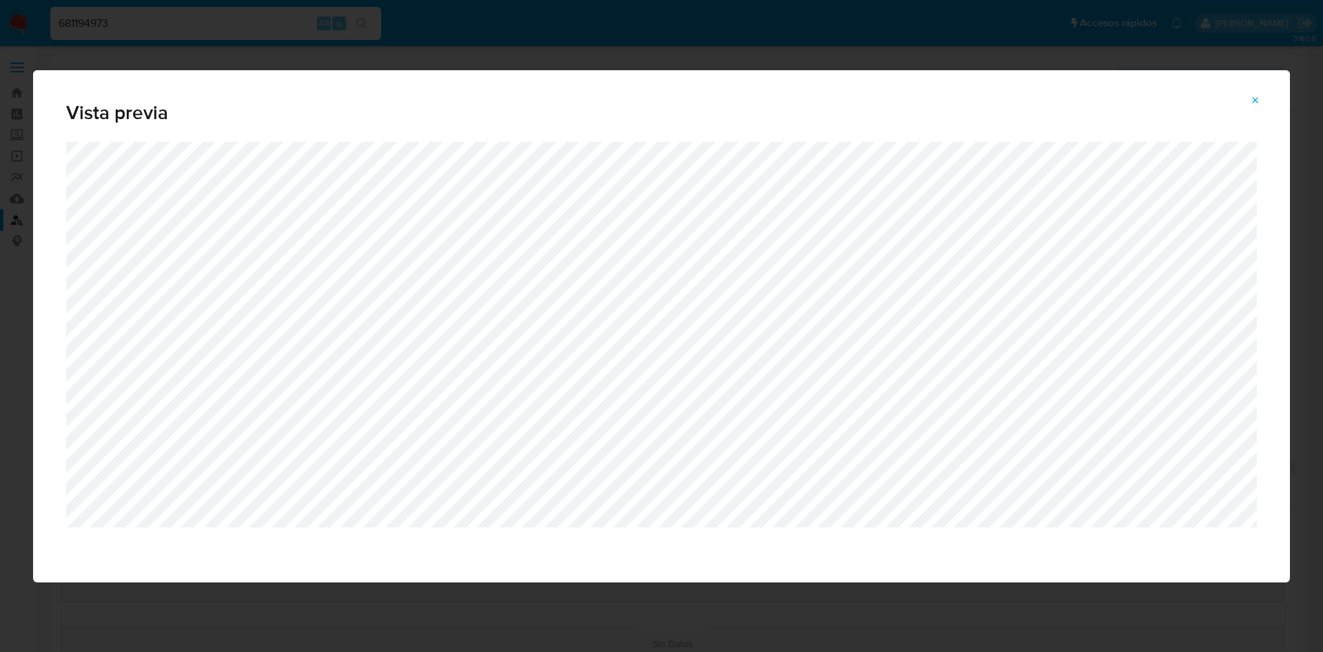
click at [1259, 95] on icon "Attachment preview" at bounding box center [1255, 100] width 11 height 11
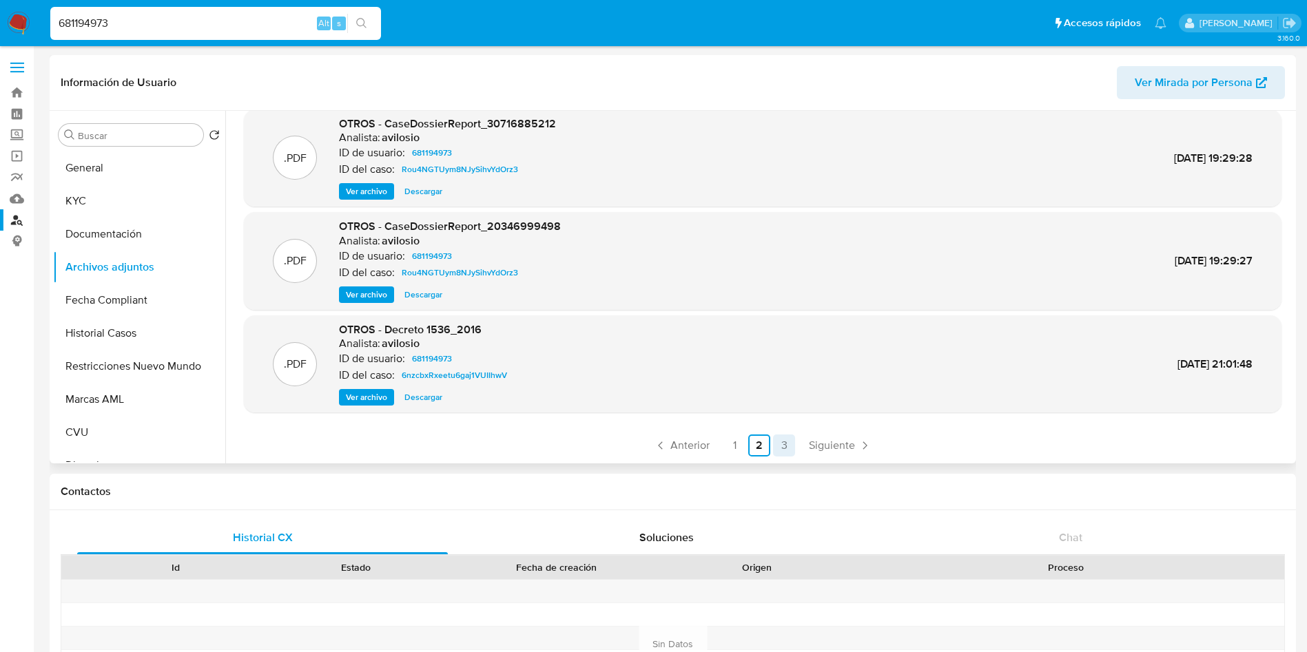
click at [785, 444] on link "3" at bounding box center [784, 446] width 22 height 22
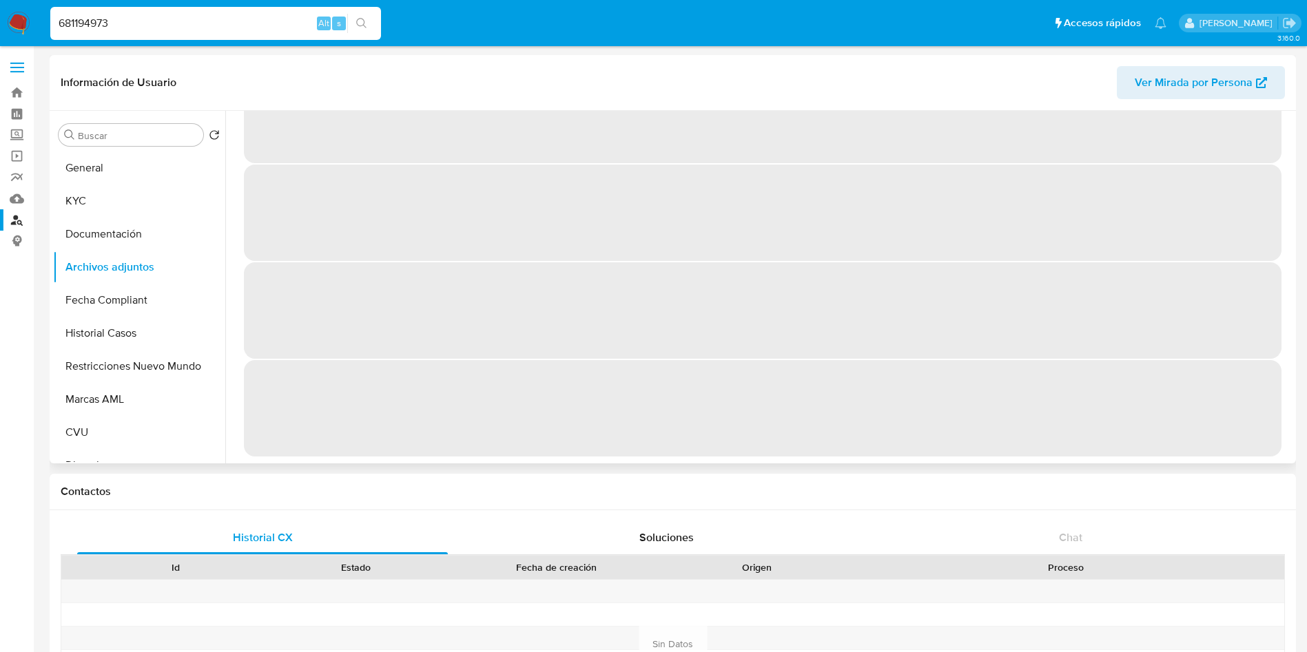
scroll to position [0, 0]
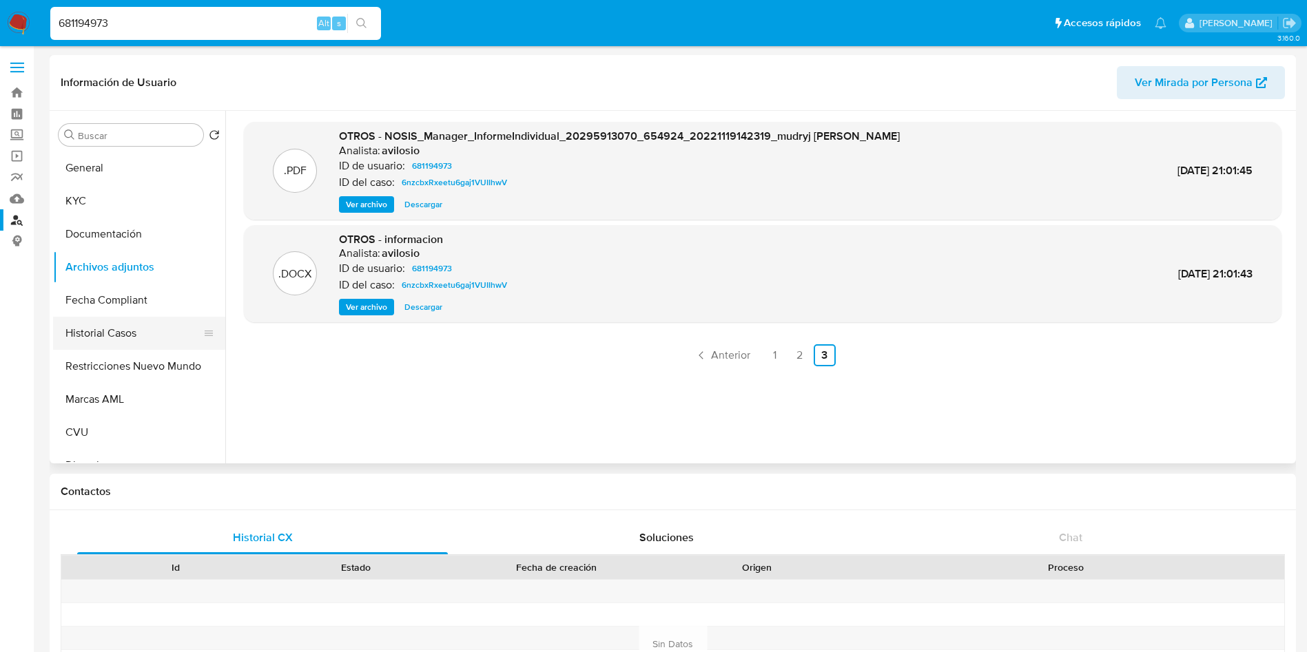
click at [93, 330] on button "Historial Casos" at bounding box center [133, 333] width 161 height 33
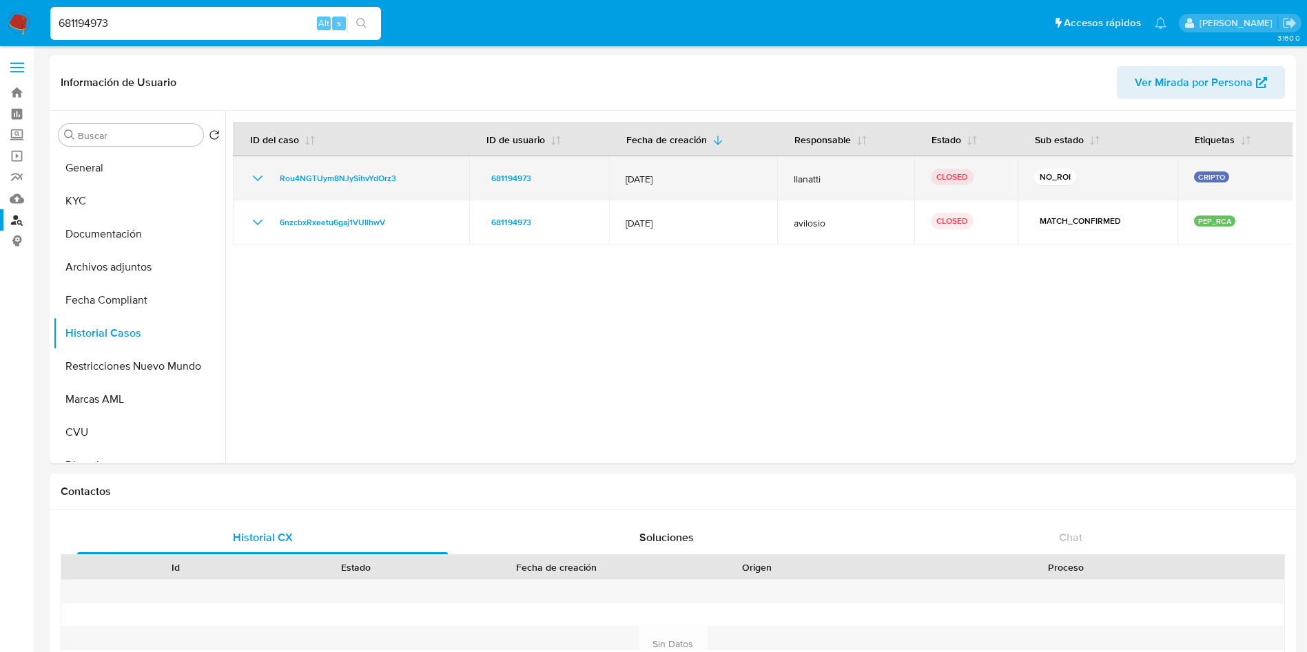
click at [262, 179] on icon "Mostrar/Ocultar" at bounding box center [257, 178] width 17 height 17
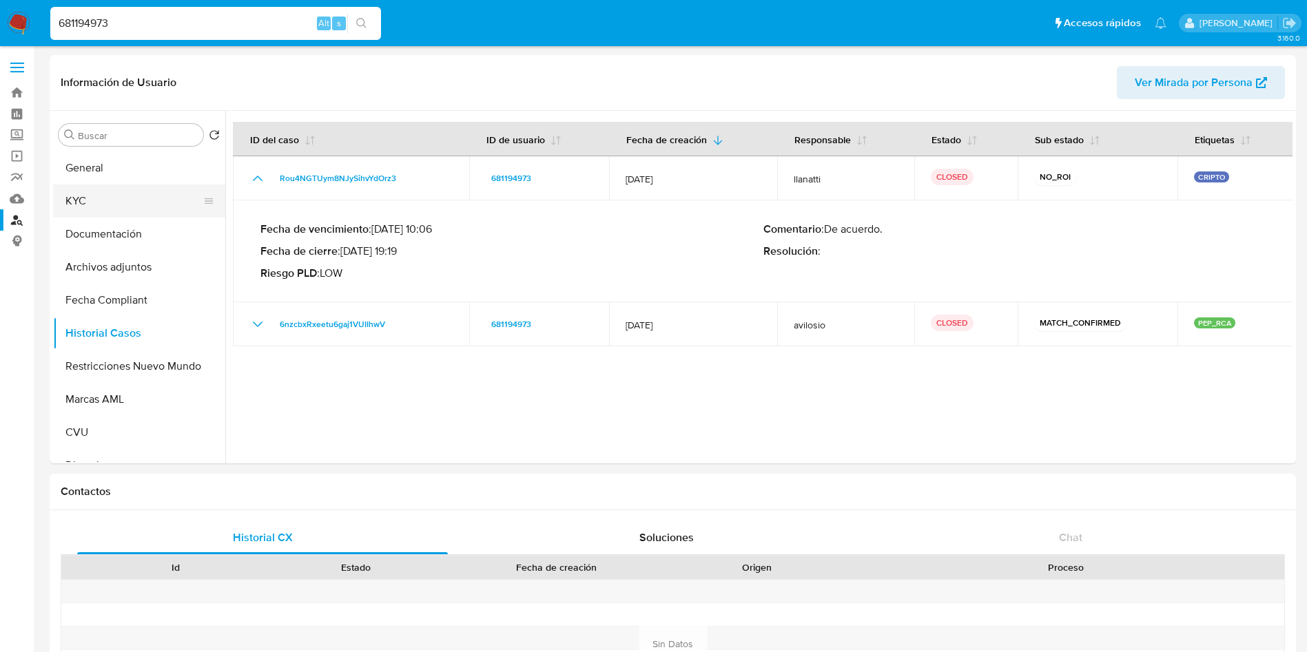
click at [120, 204] on button "KYC" at bounding box center [133, 201] width 161 height 33
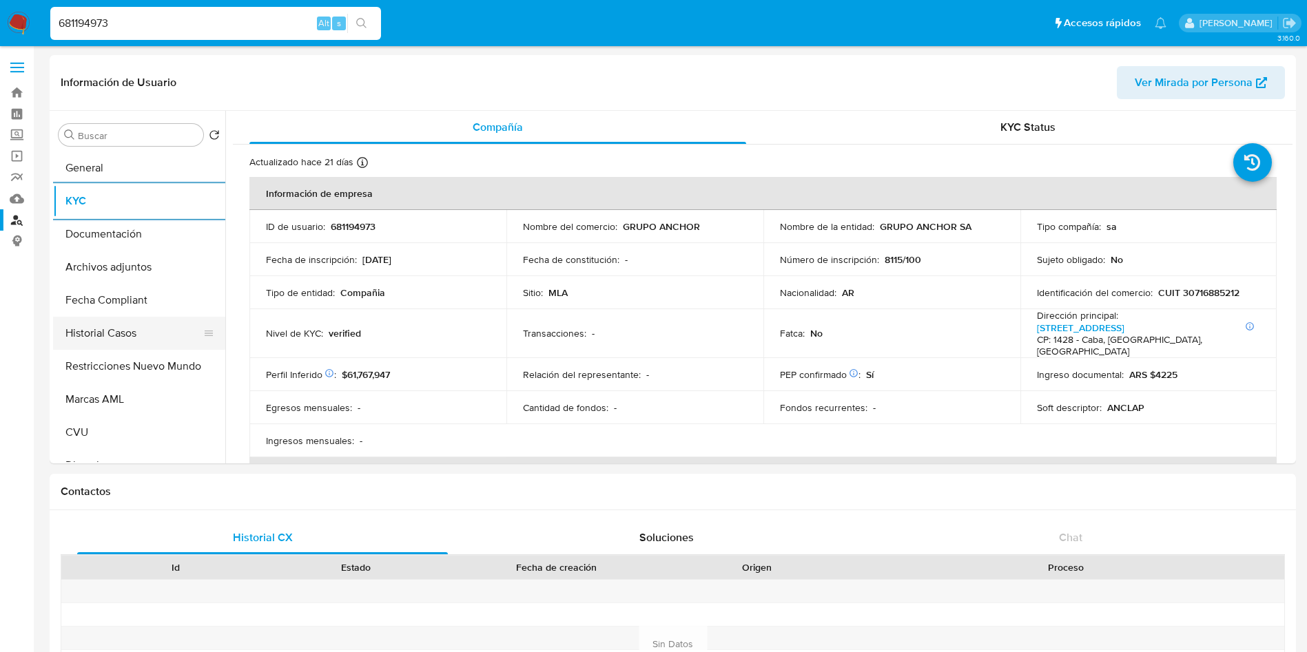
click at [109, 324] on button "Historial Casos" at bounding box center [133, 333] width 161 height 33
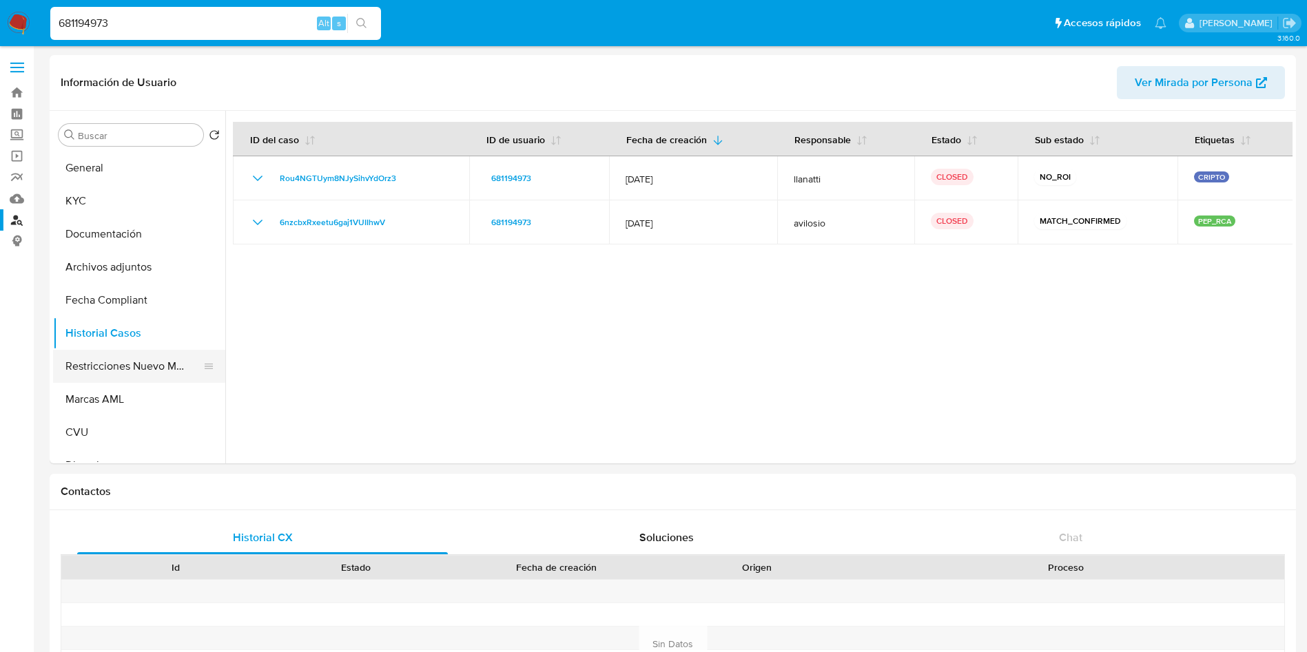
click at [131, 366] on button "Restricciones Nuevo Mundo" at bounding box center [133, 366] width 161 height 33
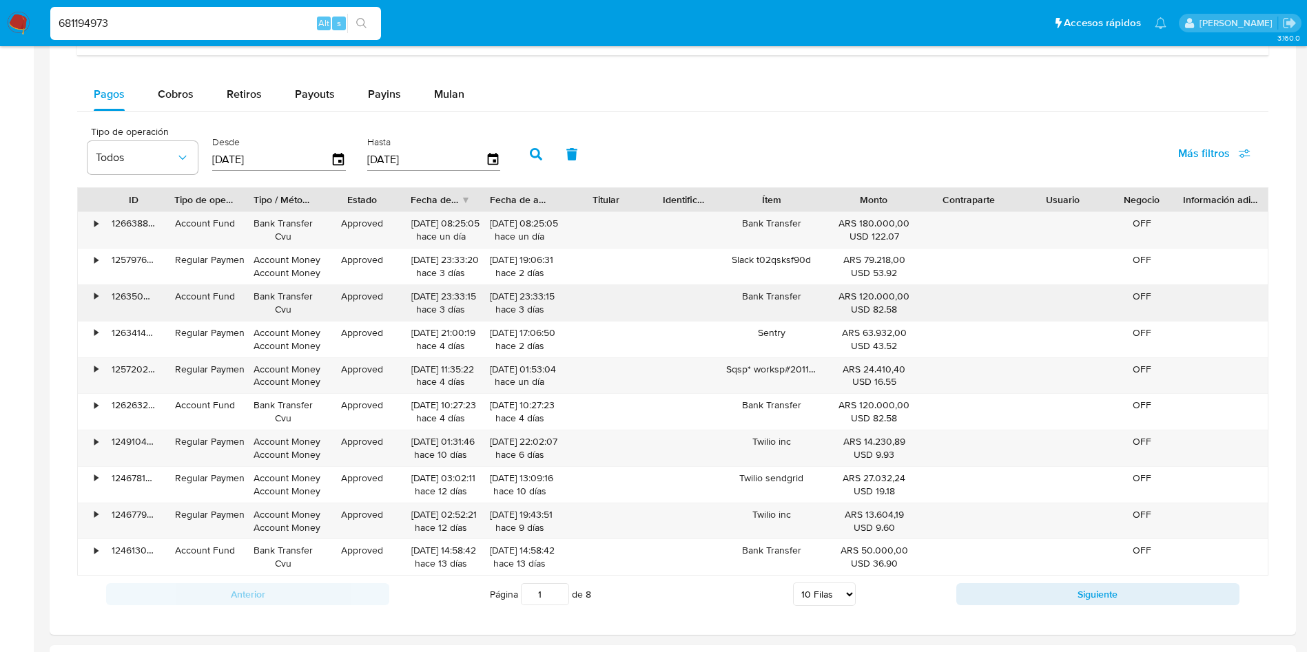
scroll to position [930, 0]
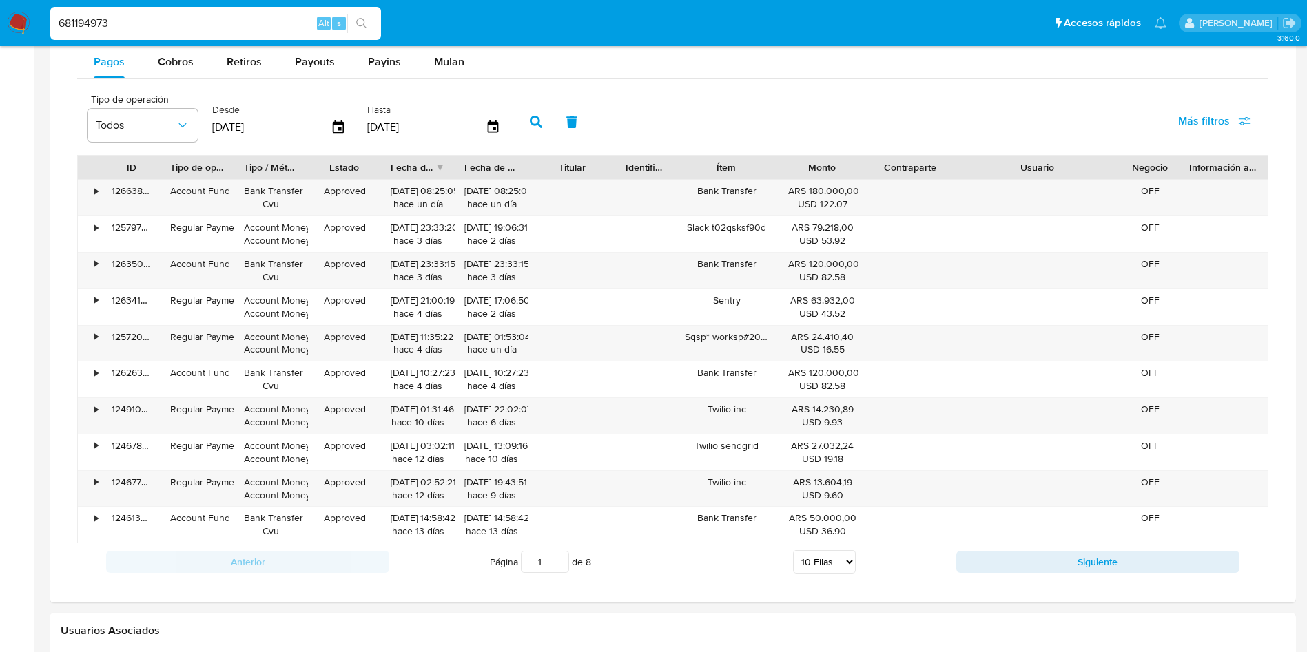
drag, startPoint x: 1114, startPoint y: 163, endPoint x: 1187, endPoint y: 164, distance: 73.0
click at [1187, 164] on div "ID Tipo de operación Tipo / Método Estado Fecha de creación Fecha de aprobación…" at bounding box center [673, 167] width 1190 height 23
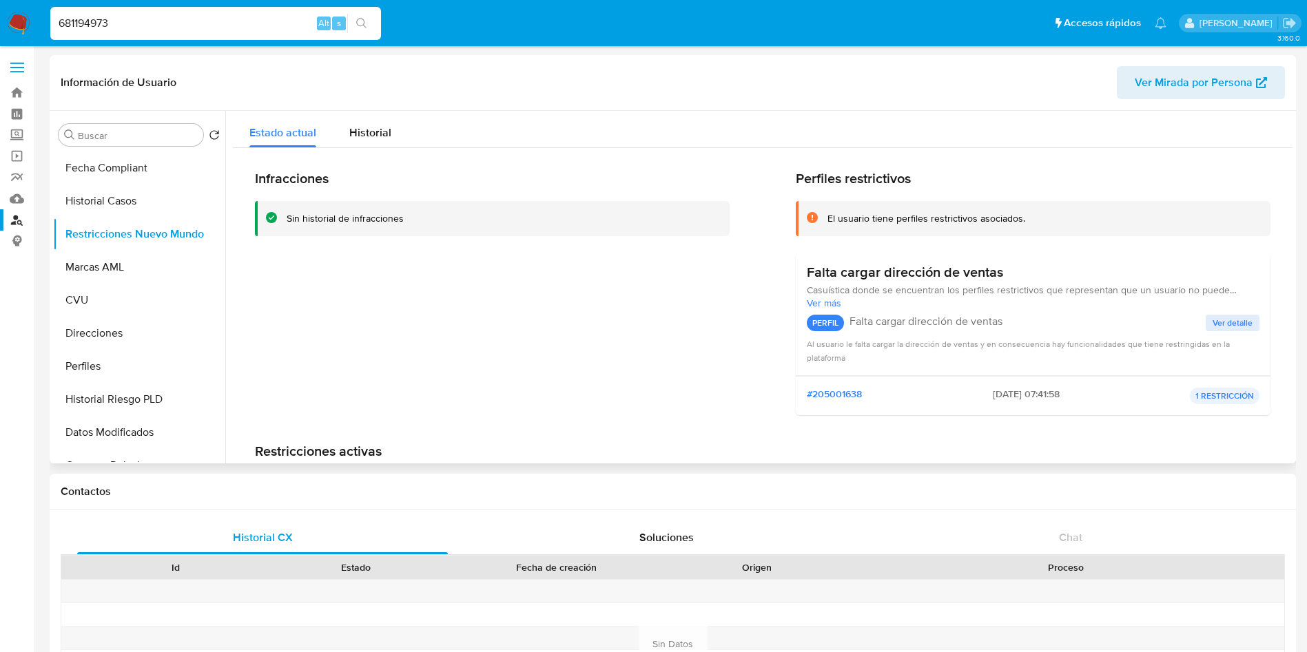
scroll to position [132, 0]
click at [130, 271] on button "Marcas AML" at bounding box center [133, 267] width 161 height 33
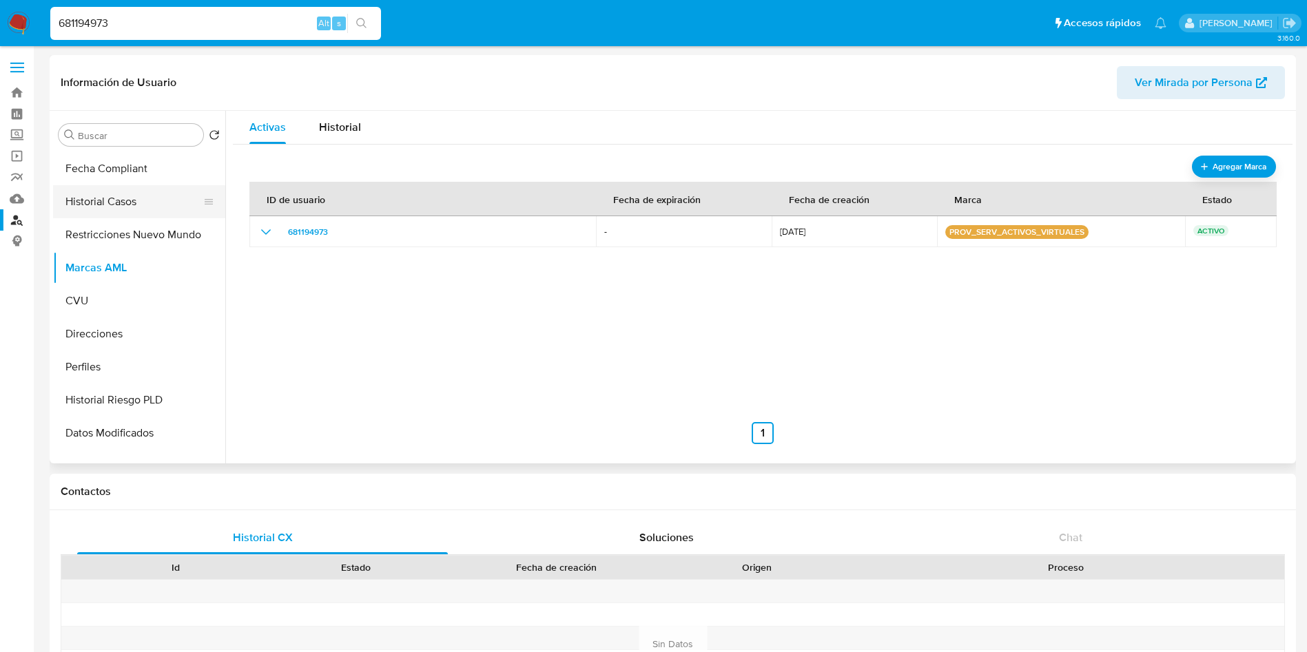
click at [127, 202] on button "Historial Casos" at bounding box center [133, 201] width 161 height 33
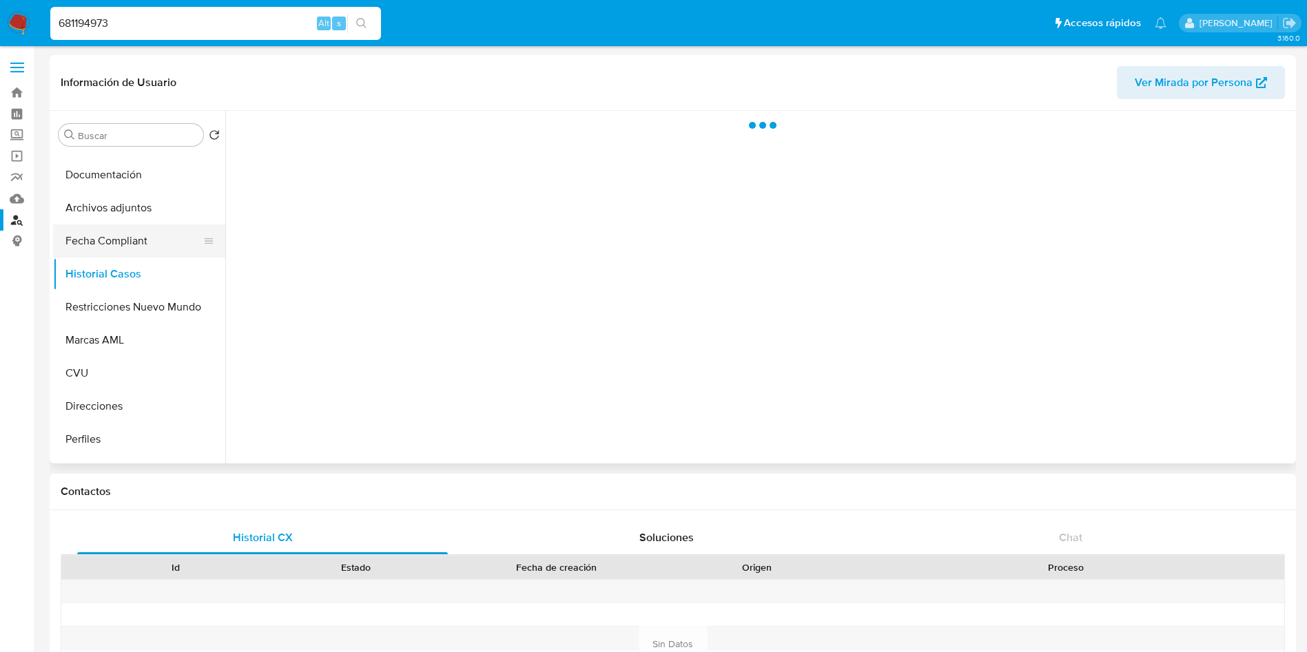
scroll to position [0, 0]
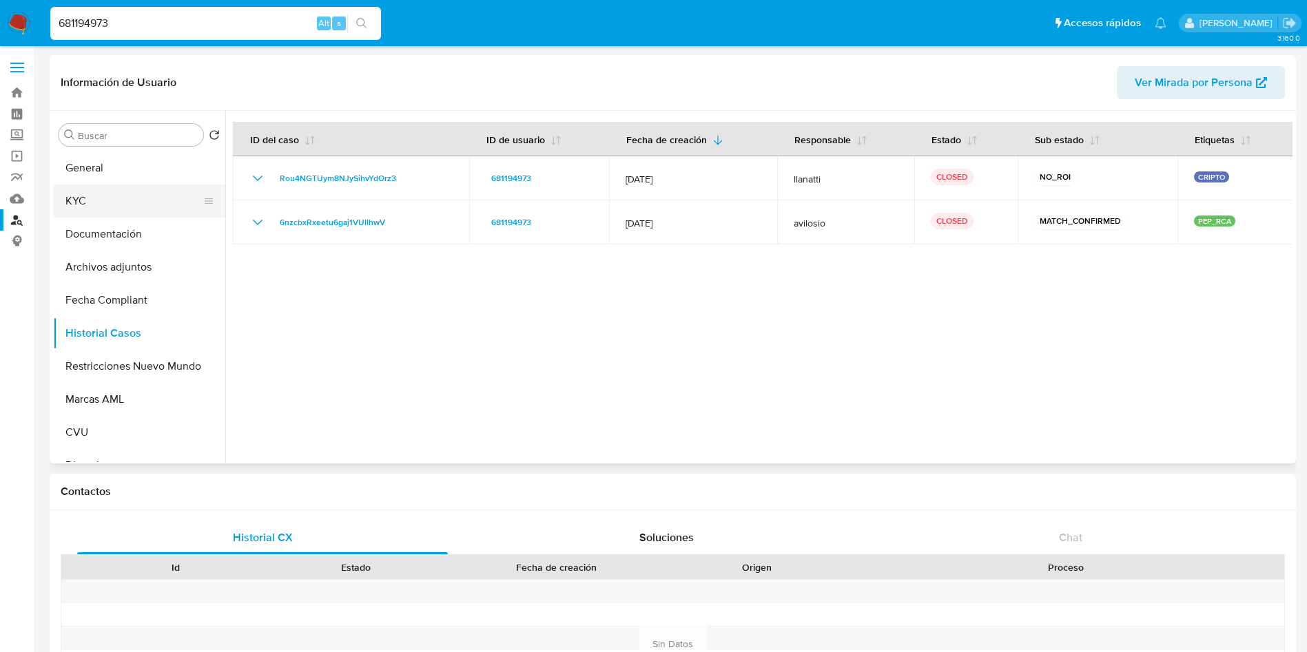
click at [98, 207] on button "KYC" at bounding box center [133, 201] width 161 height 33
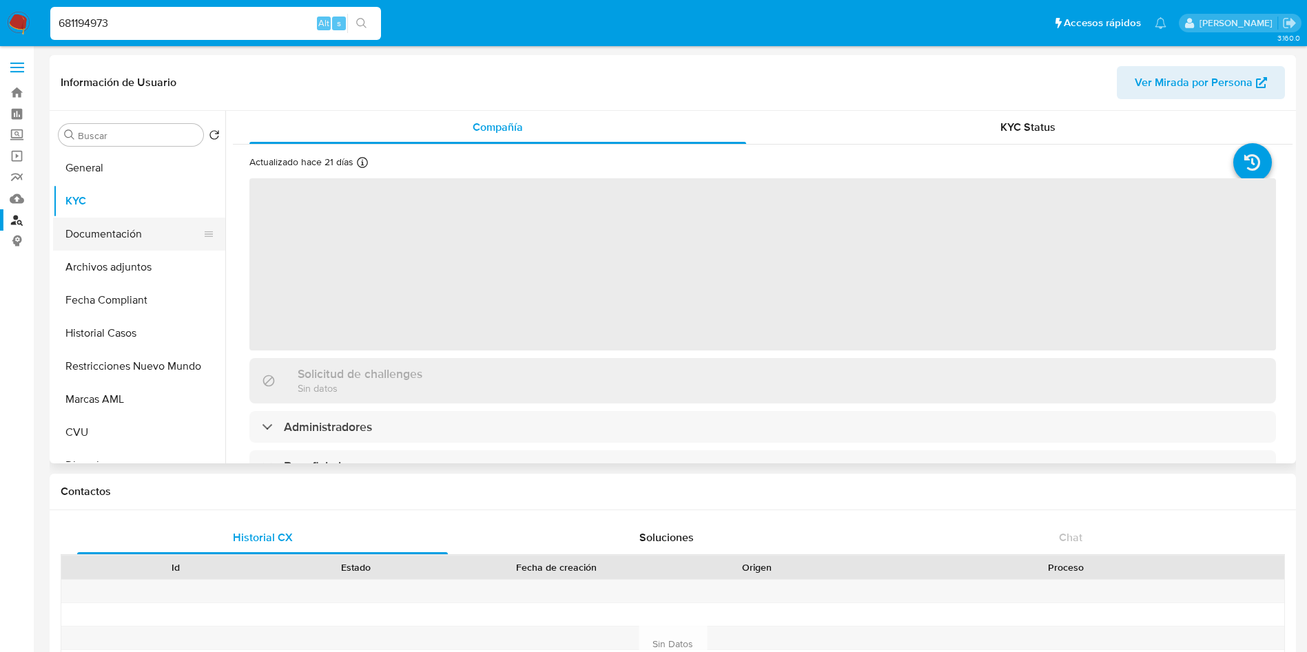
click at [103, 225] on button "Documentación" at bounding box center [133, 234] width 161 height 33
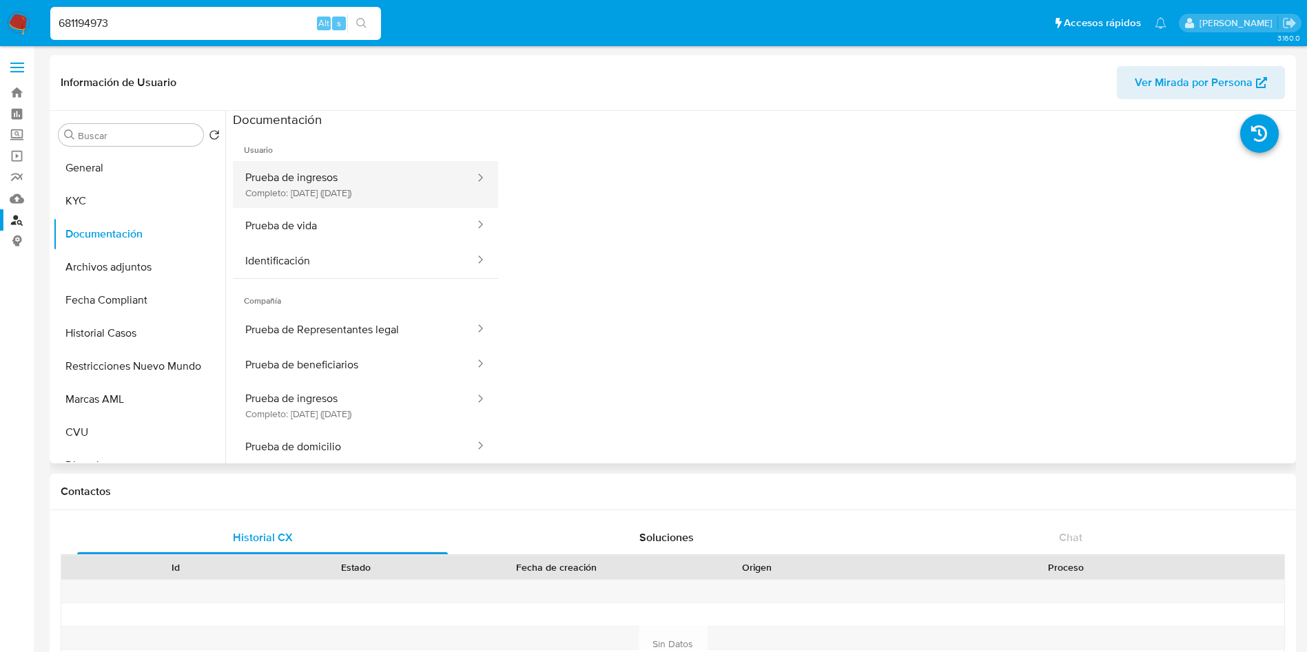
click at [322, 186] on button "Prueba de ingresos Completo: [DATE] ([DATE])" at bounding box center [354, 184] width 243 height 47
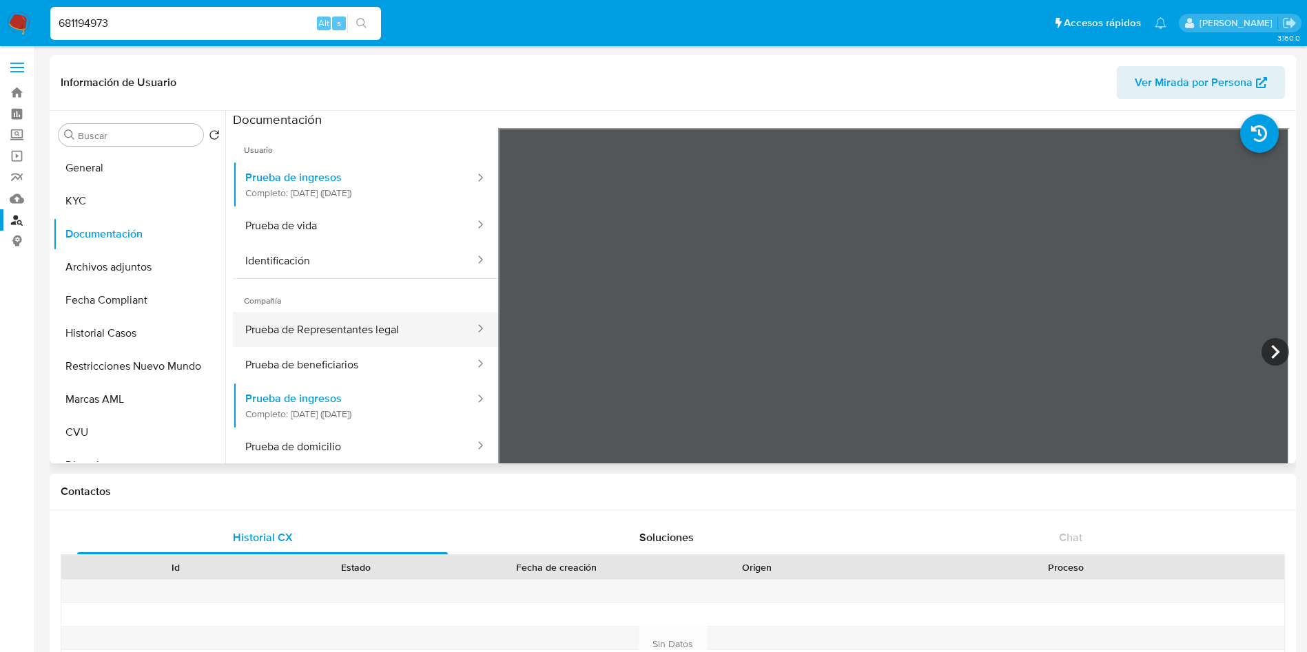
click at [299, 343] on button "Prueba de Representantes legal" at bounding box center [354, 329] width 243 height 35
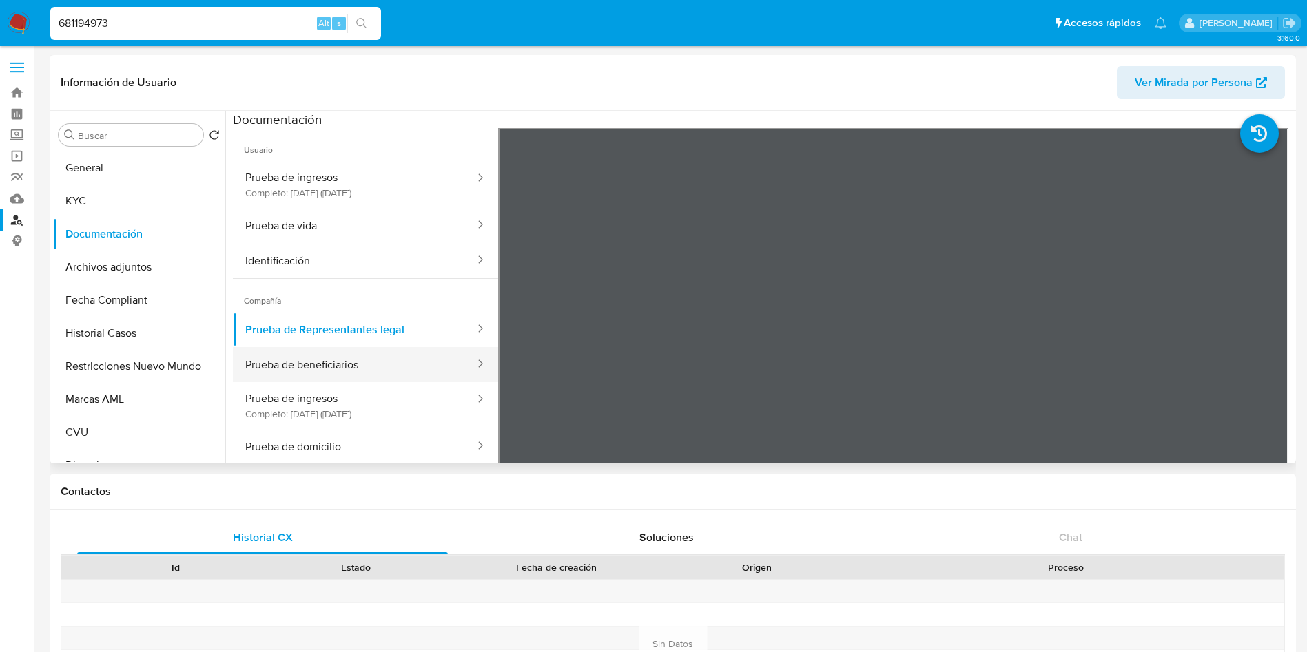
click at [305, 369] on button "Prueba de beneficiarios" at bounding box center [354, 364] width 243 height 35
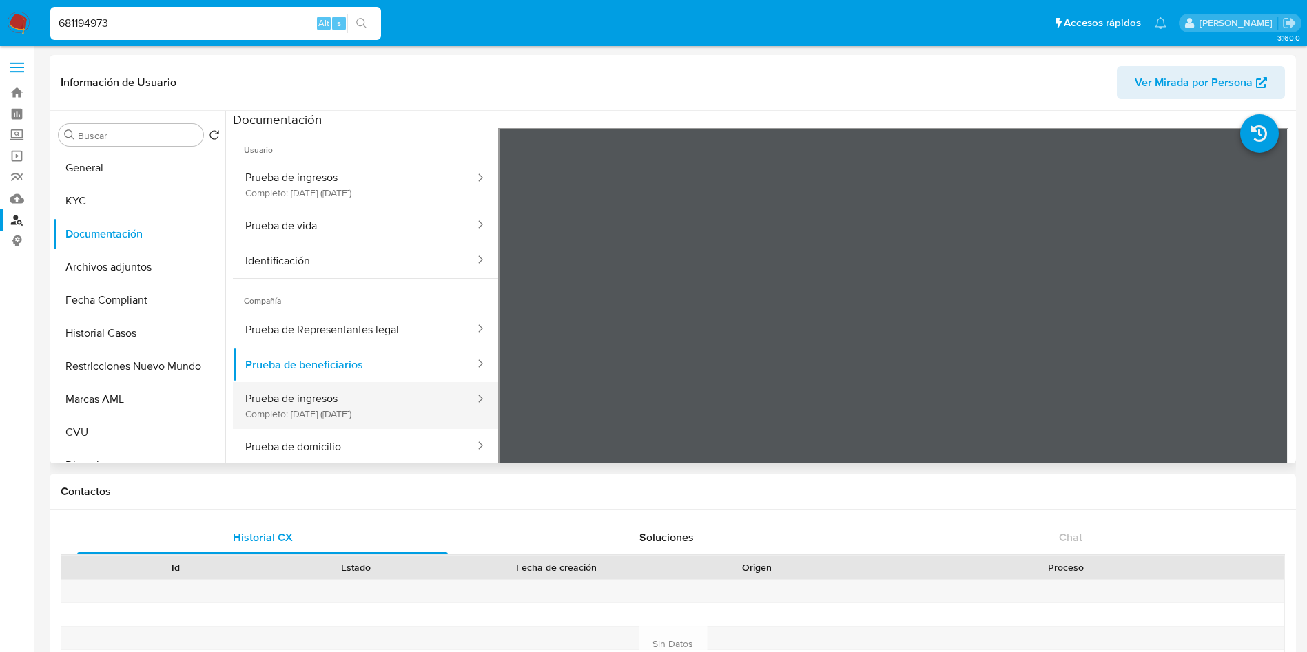
scroll to position [103, 0]
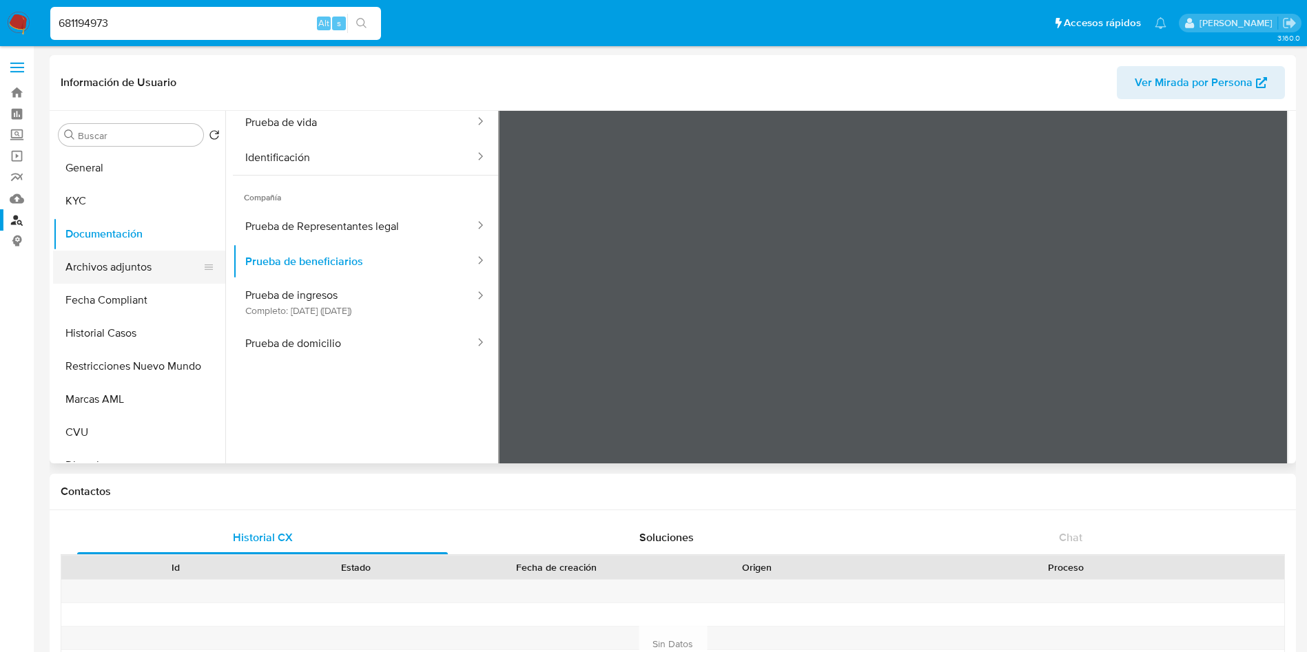
click at [134, 262] on button "Archivos adjuntos" at bounding box center [133, 267] width 161 height 33
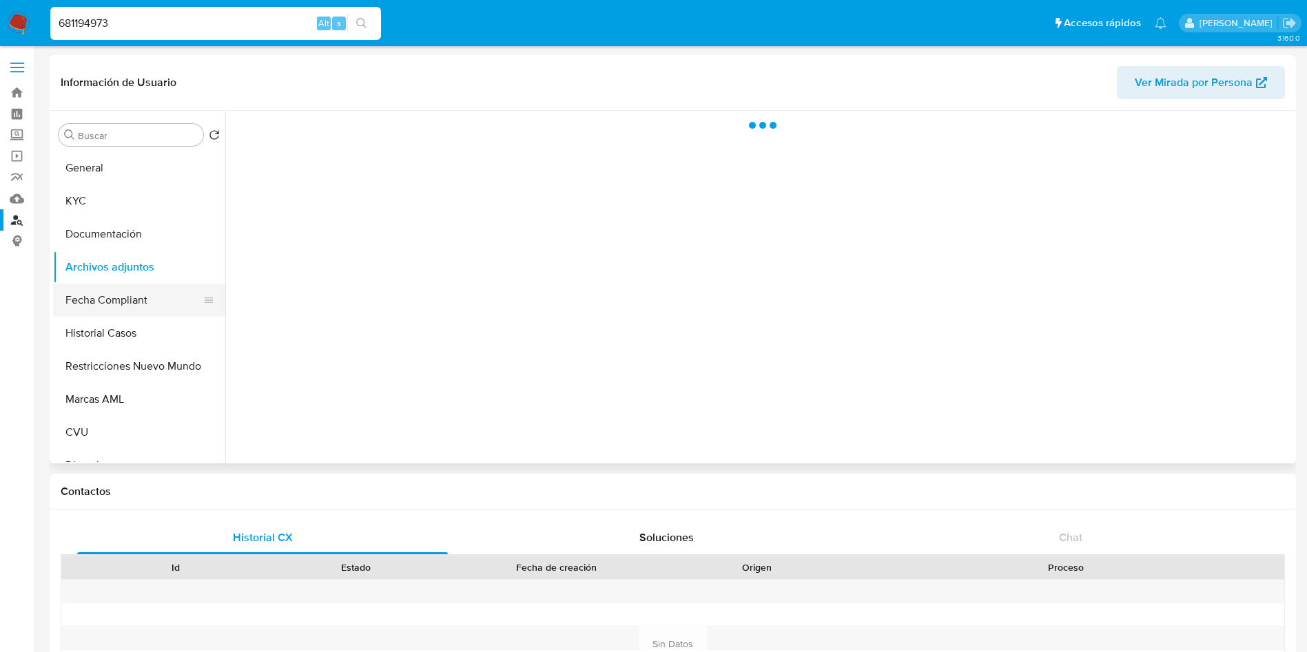
scroll to position [0, 0]
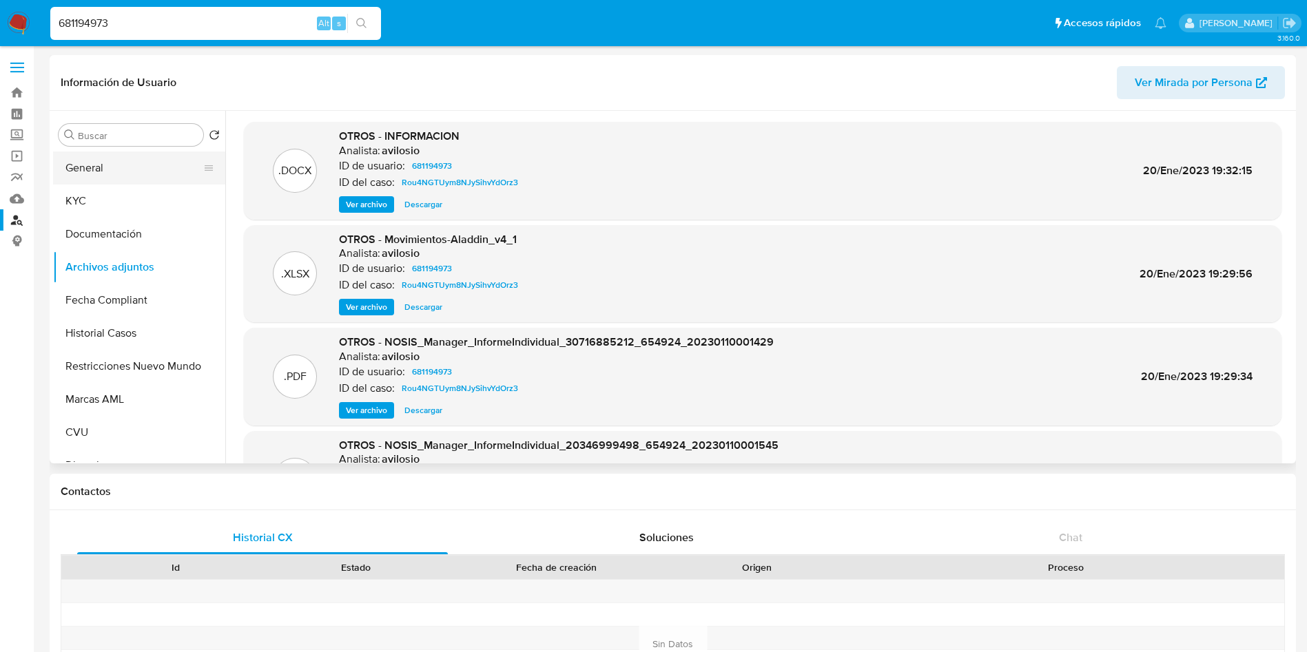
click at [109, 171] on button "General" at bounding box center [133, 168] width 161 height 33
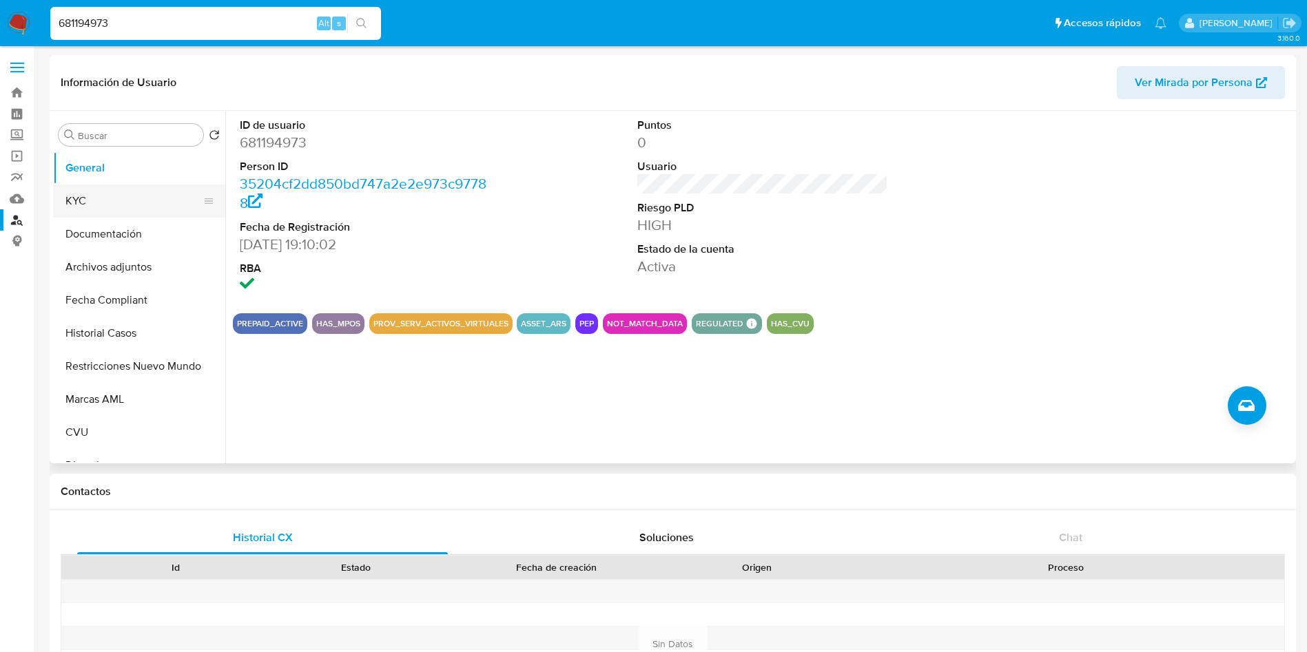
click at [118, 206] on button "KYC" at bounding box center [133, 201] width 161 height 33
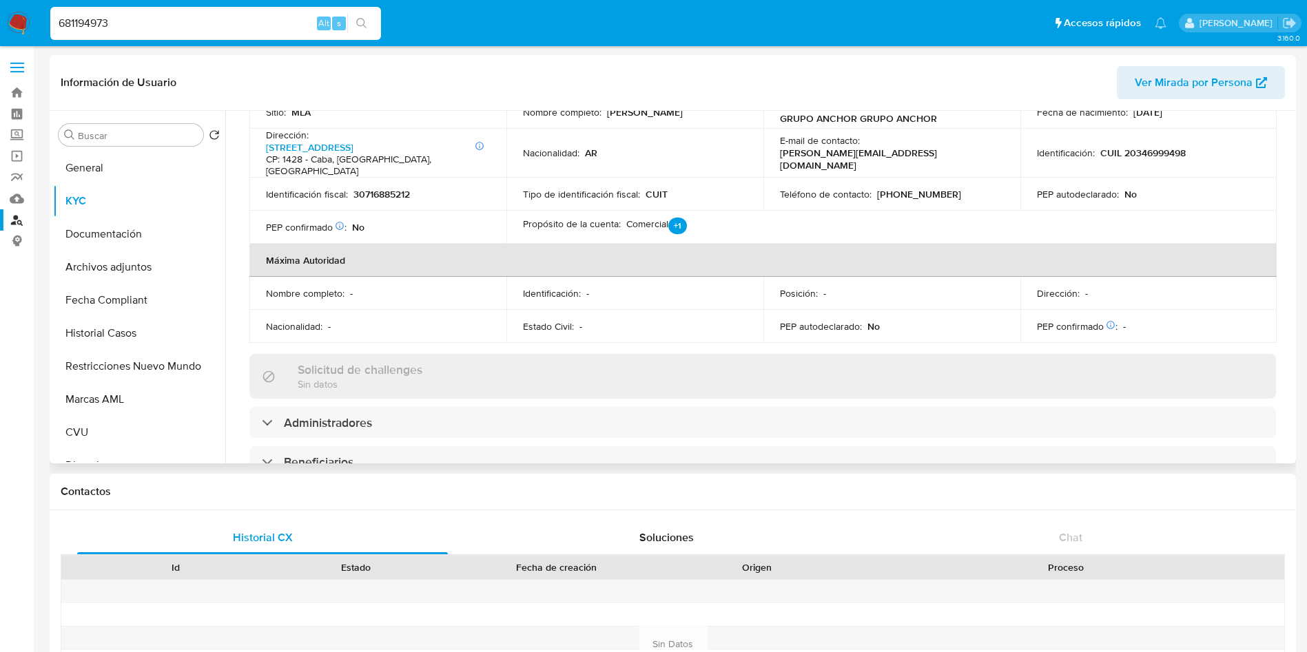
scroll to position [310, 0]
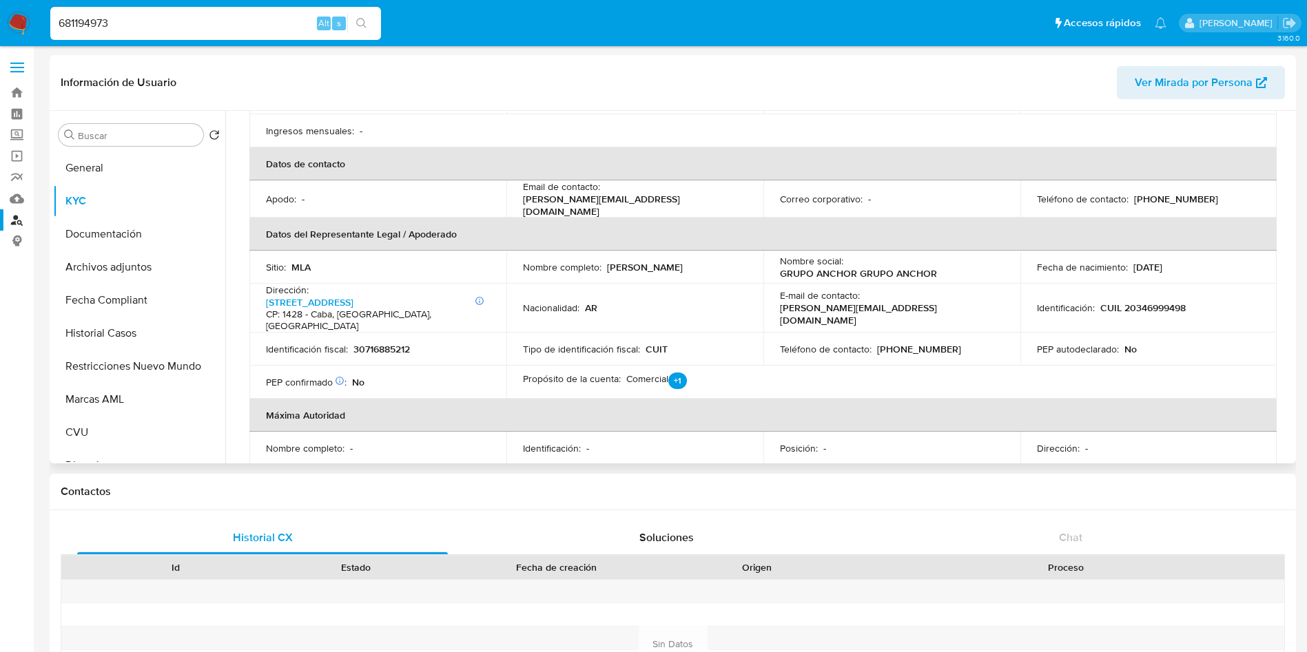
click at [685, 373] on div "Propósito de la cuenta : Comercial +1 Comercial Inversiones" at bounding box center [635, 382] width 224 height 19
click at [671, 373] on p "+1" at bounding box center [677, 381] width 19 height 17
